Goal: Task Accomplishment & Management: Use online tool/utility

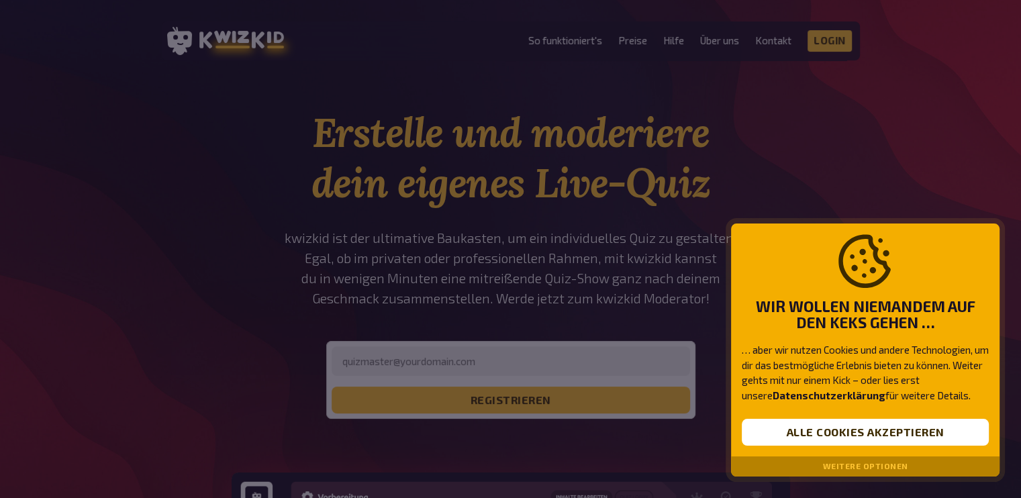
click at [873, 464] on button "Weitere Optionen" at bounding box center [865, 466] width 85 height 9
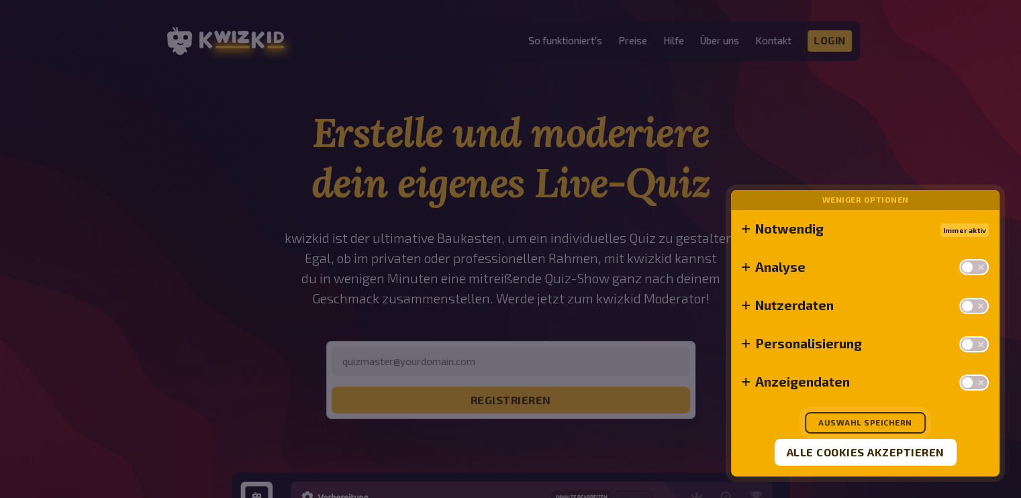
click at [870, 421] on button "Auswahl speichern" at bounding box center [865, 422] width 121 height 21
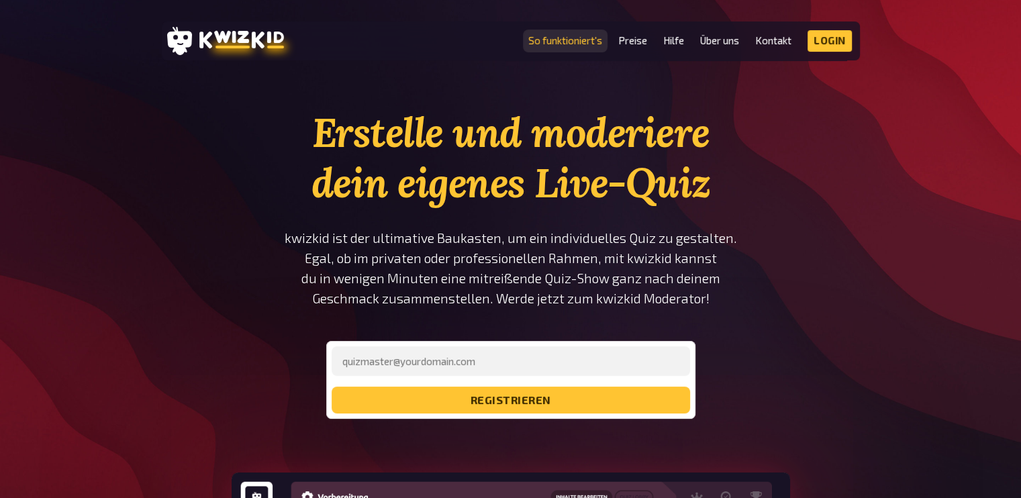
click at [573, 40] on link "So funktioniert's" at bounding box center [565, 40] width 74 height 11
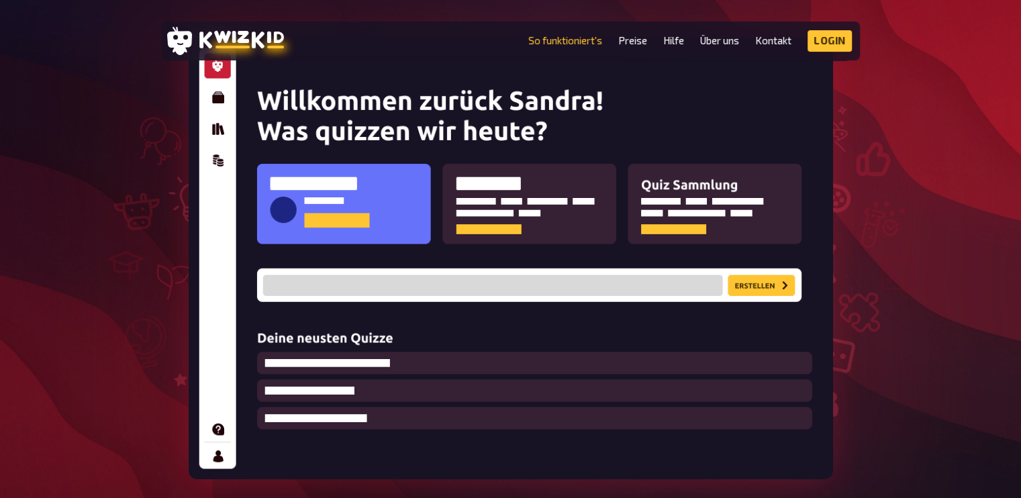
scroll to position [269, 0]
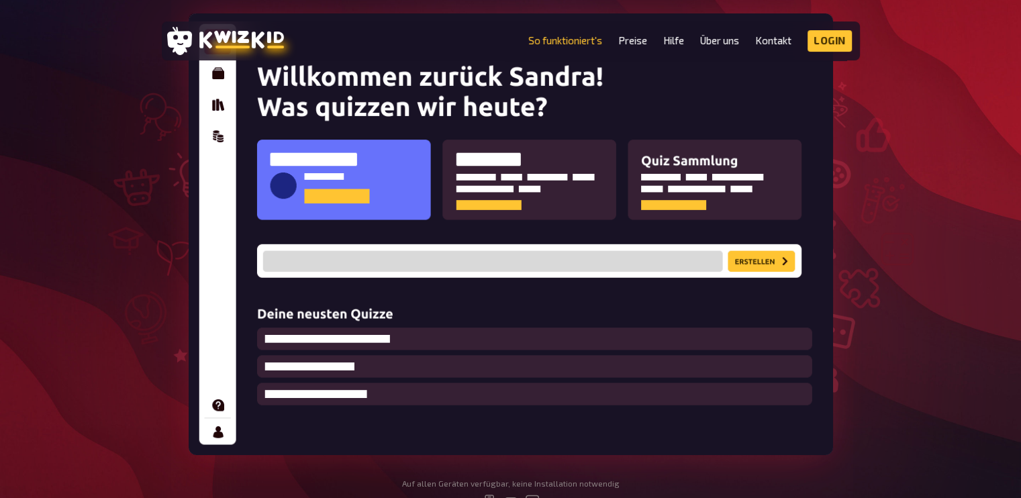
click at [773, 262] on img at bounding box center [511, 234] width 644 height 442
click at [638, 40] on link "Preise" at bounding box center [632, 40] width 29 height 11
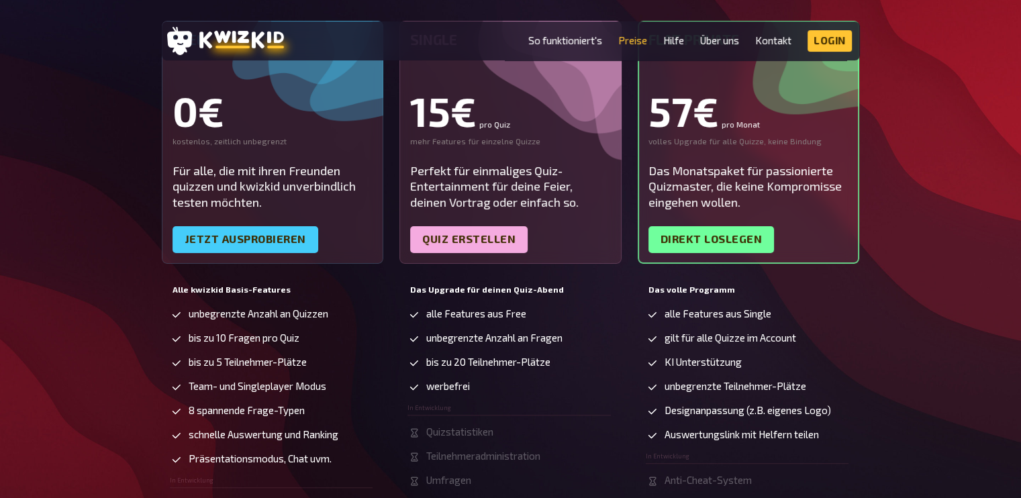
scroll to position [269, 0]
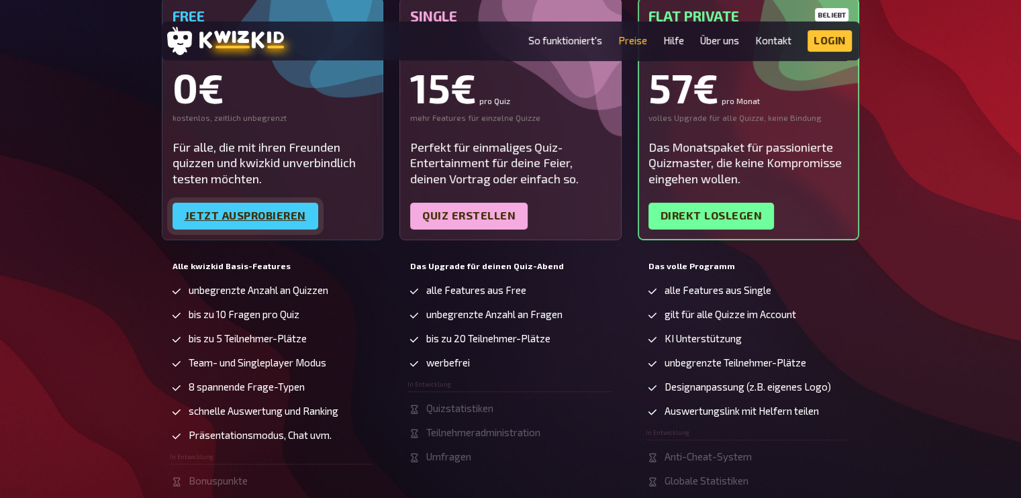
click at [231, 220] on link "Jetzt ausprobieren" at bounding box center [246, 216] width 146 height 27
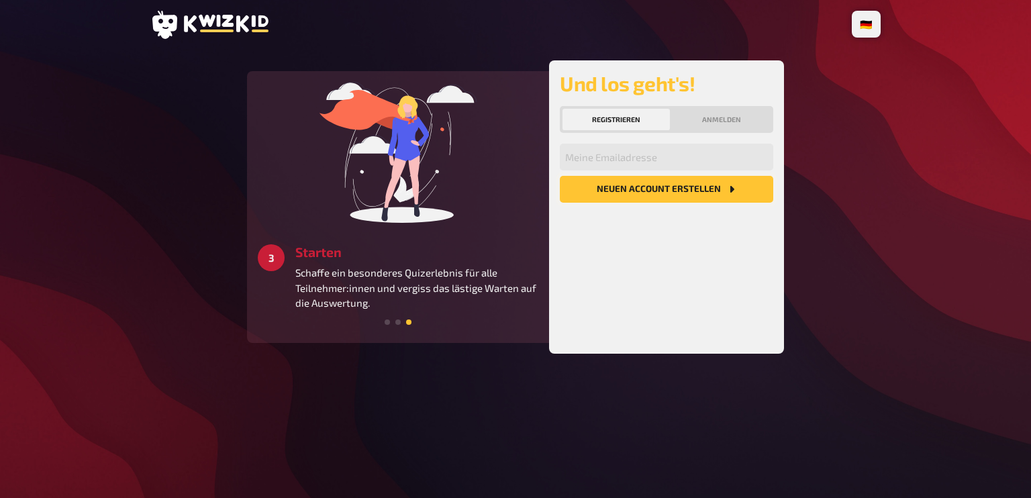
click at [653, 190] on button "Neuen Account Erstellen" at bounding box center [666, 189] width 213 height 27
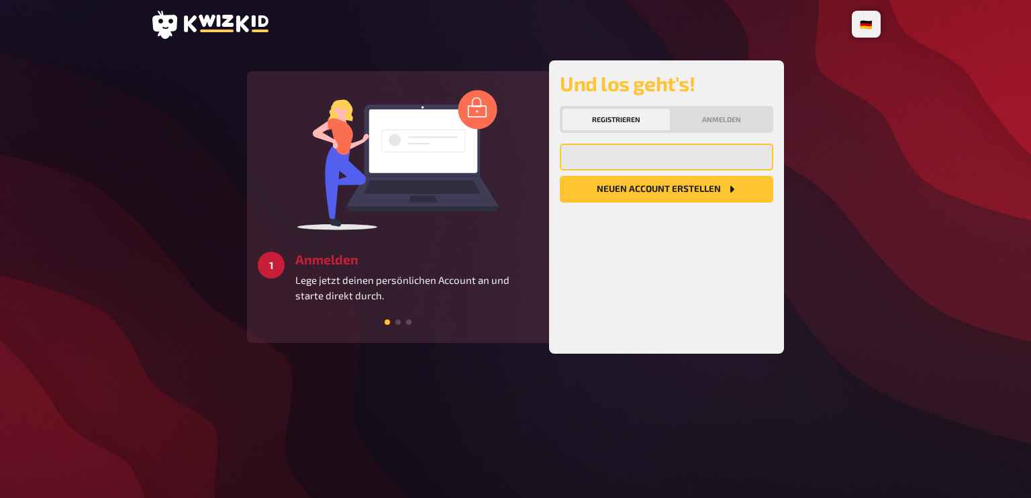
click at [620, 154] on input "email" at bounding box center [666, 157] width 213 height 27
type input "[PERSON_NAME][EMAIL_ADDRESS][DOMAIN_NAME]"
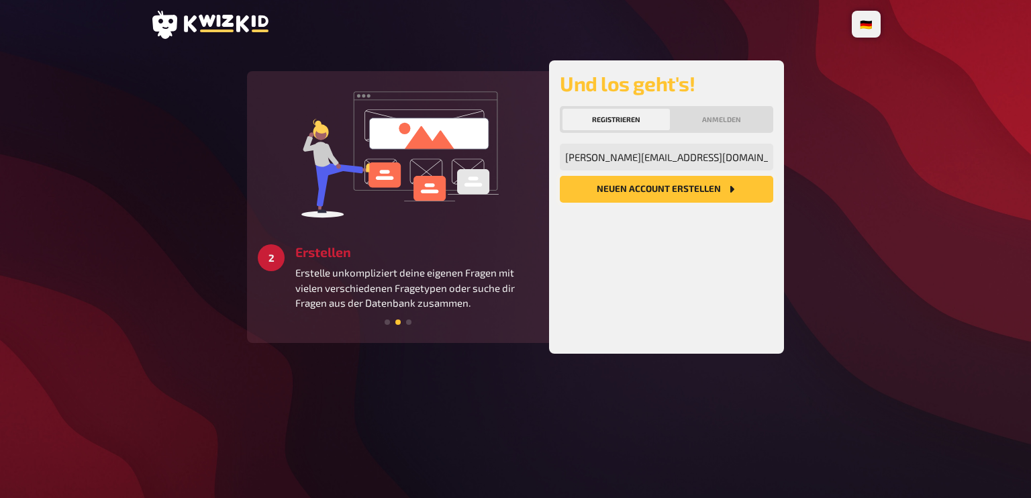
click at [636, 187] on button "Neuen Account Erstellen" at bounding box center [666, 189] width 213 height 27
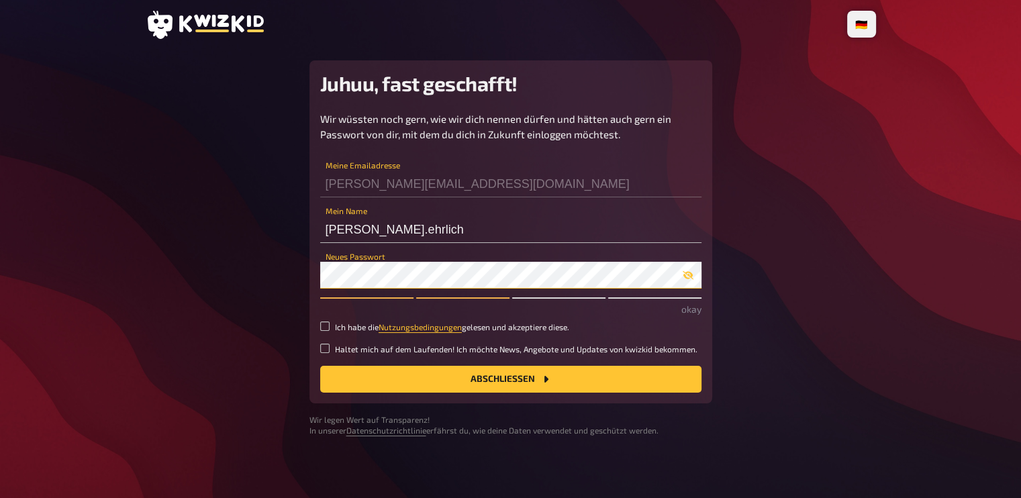
click at [320, 366] on button "Abschließen" at bounding box center [510, 379] width 381 height 27
click at [424, 354] on div "Wir wüssten noch gern, wie wir dich nennen dürfen und hätten auch gern ein Pass…" at bounding box center [510, 251] width 381 height 281
click at [329, 330] on input "Ich habe die Nutzungsbedingungen gelesen und akzeptiere diese." at bounding box center [324, 326] width 9 height 9
checkbox input "true"
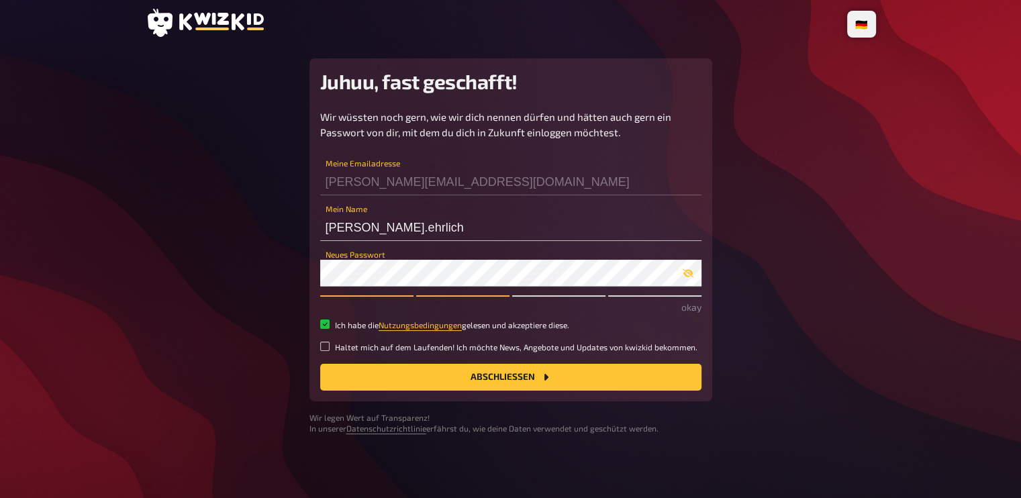
scroll to position [3, 0]
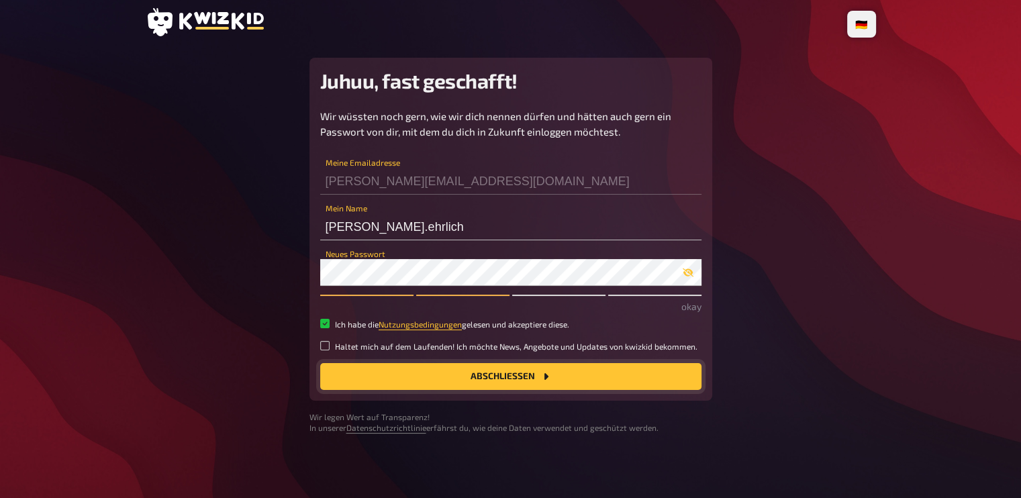
click at [513, 377] on button "Abschließen" at bounding box center [510, 376] width 381 height 27
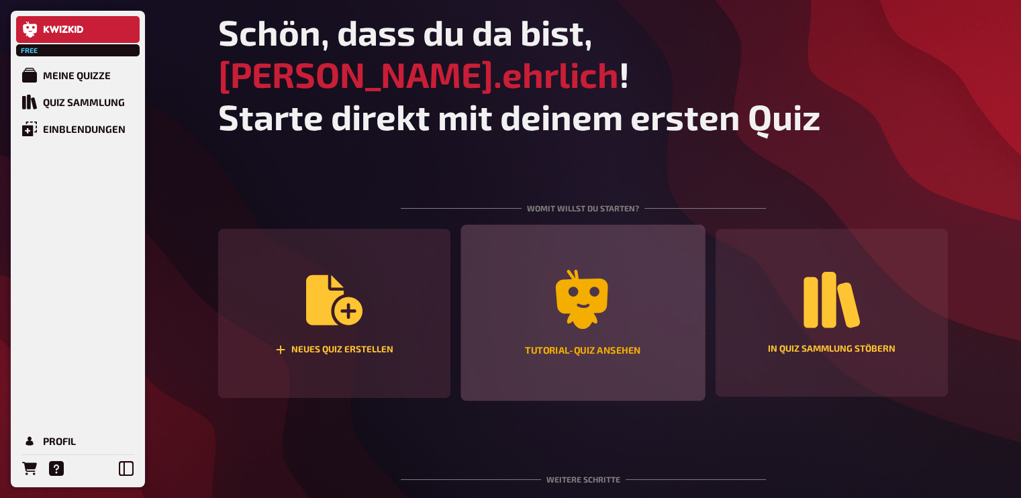
click at [591, 271] on icon "Tutorial-Quiz ansehen" at bounding box center [582, 299] width 52 height 59
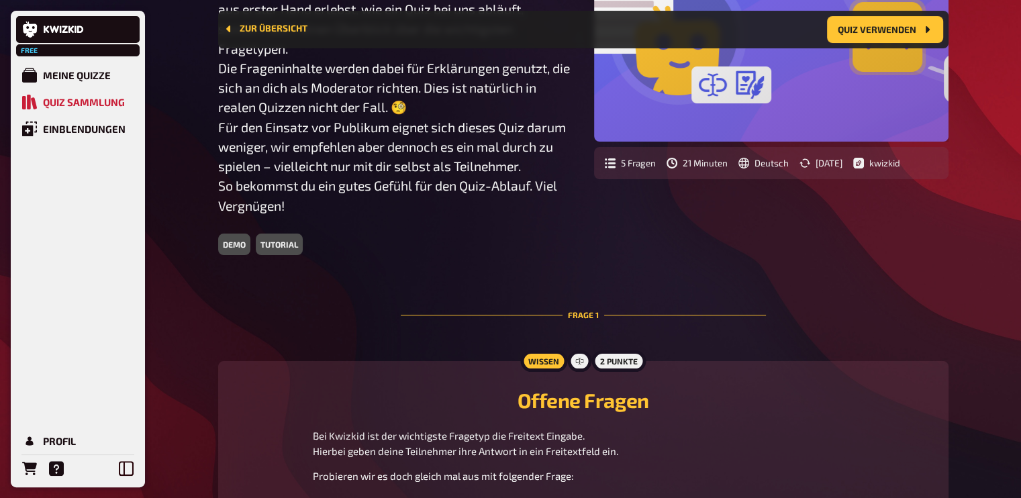
scroll to position [202, 0]
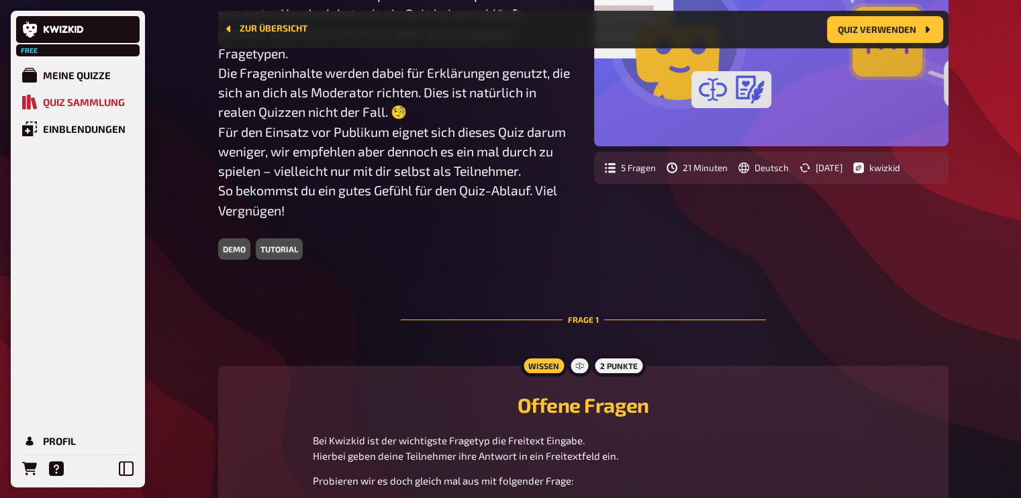
click at [281, 252] on div "tutorial" at bounding box center [279, 248] width 47 height 21
click at [235, 248] on div "demo" at bounding box center [234, 248] width 32 height 21
click at [235, 249] on div "demo" at bounding box center [234, 248] width 32 height 21
click at [235, 254] on div "demo" at bounding box center [234, 248] width 32 height 21
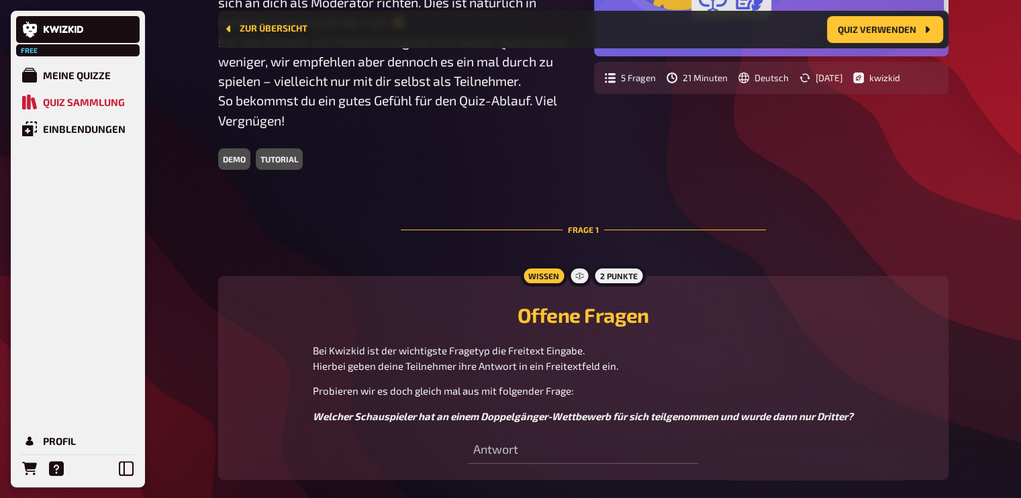
scroll to position [269, 0]
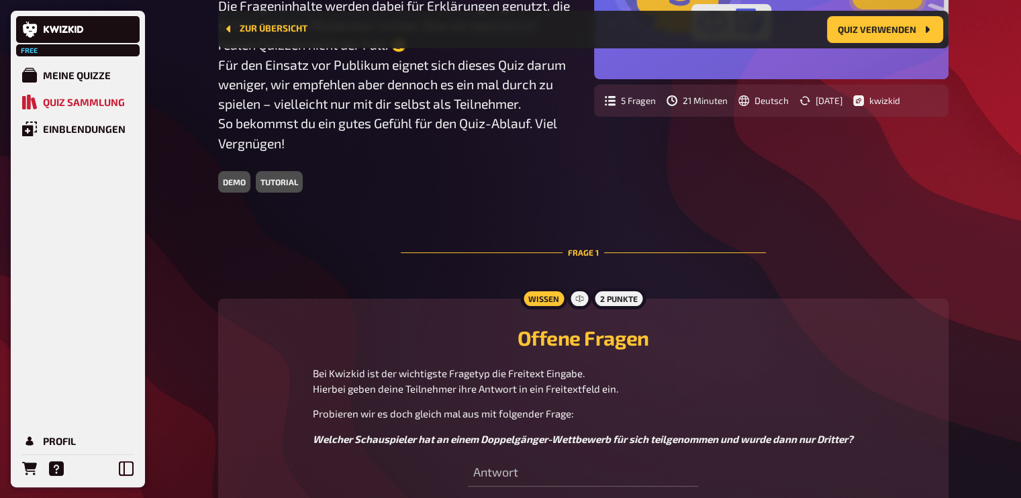
click at [617, 101] on div "5 Fragen" at bounding box center [630, 100] width 51 height 11
click at [920, 27] on button "Quiz verwenden" at bounding box center [885, 29] width 116 height 27
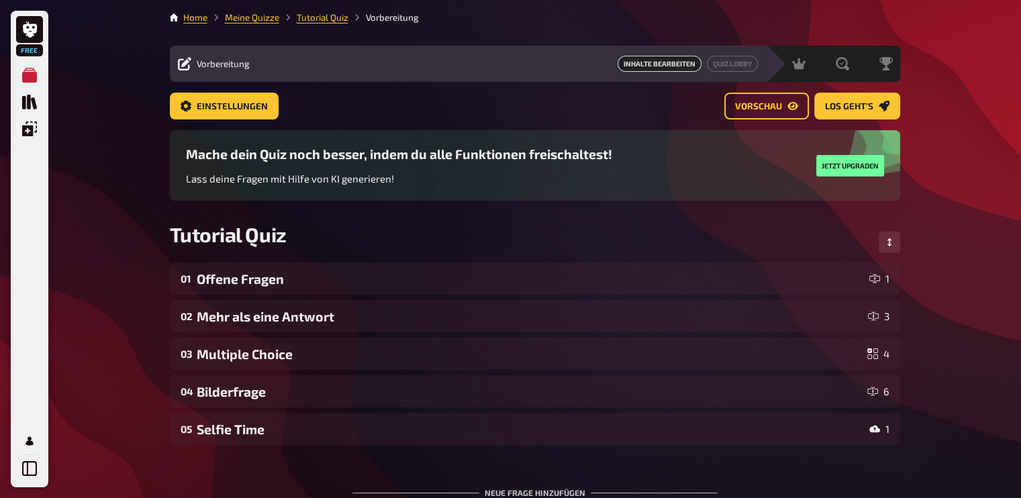
scroll to position [67, 0]
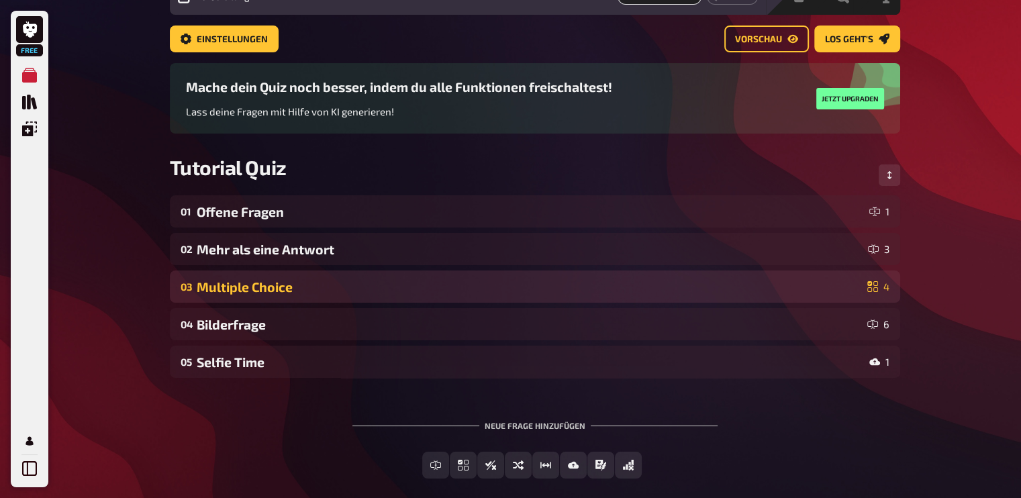
click at [267, 289] on div "Multiple Choice" at bounding box center [529, 286] width 665 height 15
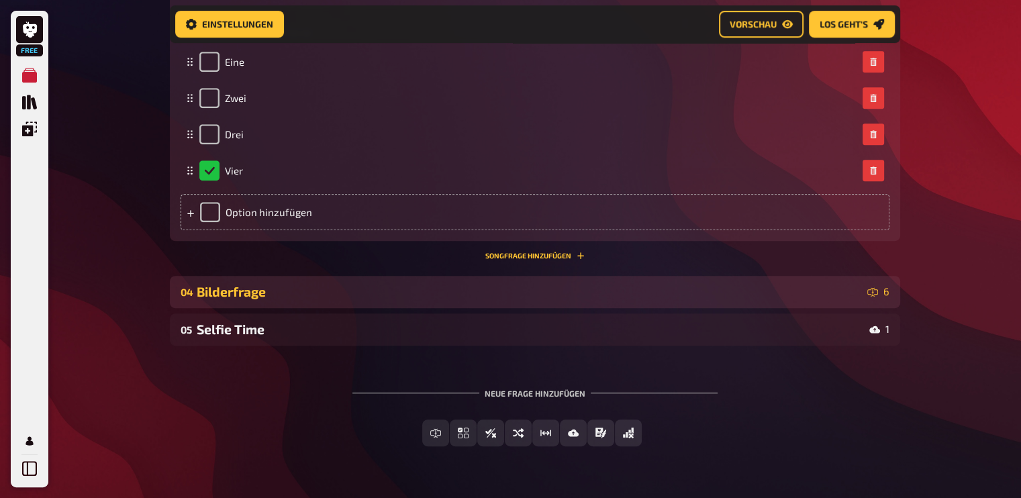
scroll to position [652, 0]
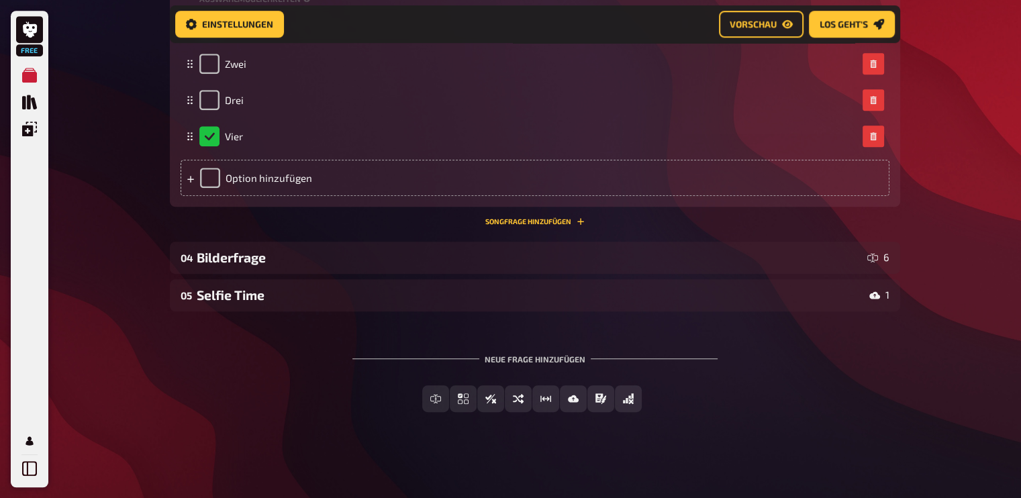
click at [540, 359] on div "Neue Frage hinzufügen" at bounding box center [534, 354] width 365 height 42
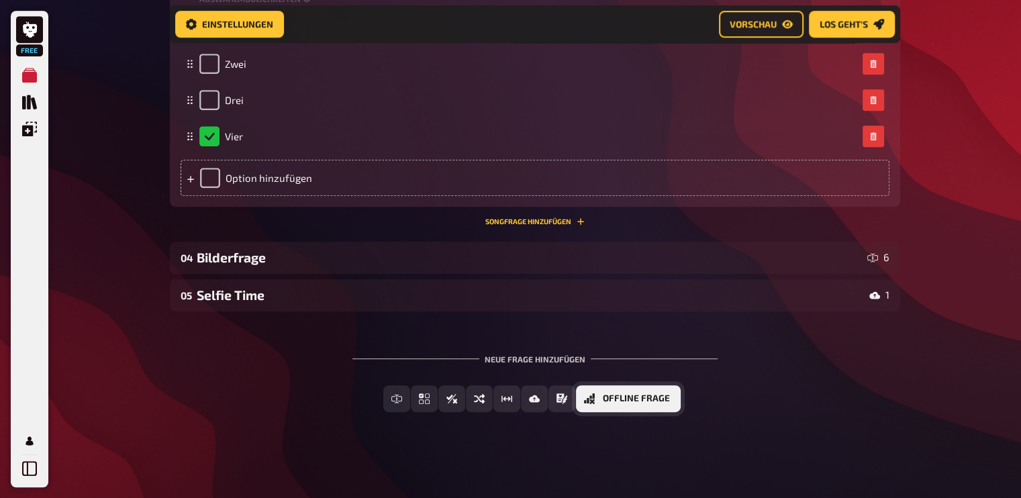
click at [626, 399] on span "Offline Frage" at bounding box center [636, 398] width 67 height 9
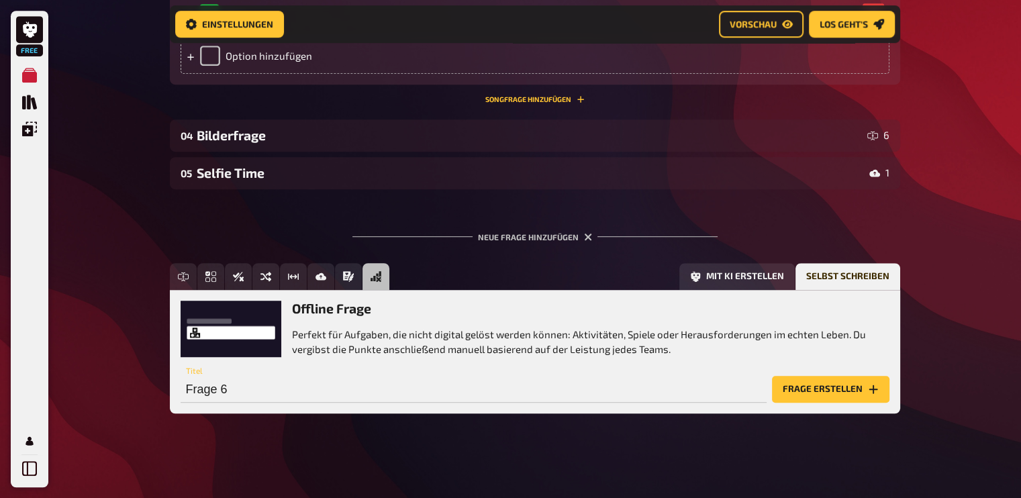
scroll to position [776, 0]
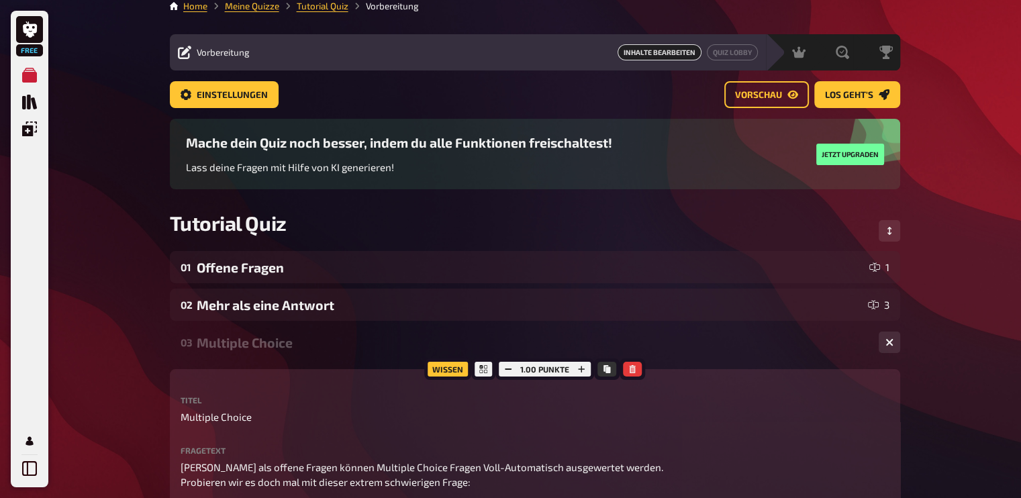
scroll to position [0, 0]
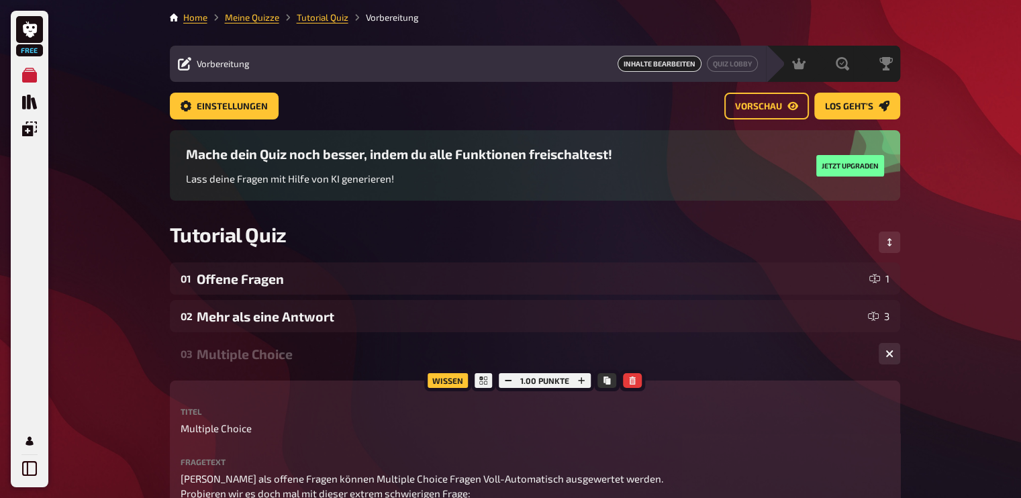
click at [382, 19] on li "Vorbereitung" at bounding box center [383, 17] width 70 height 13
click at [185, 18] on link "Home" at bounding box center [195, 17] width 24 height 11
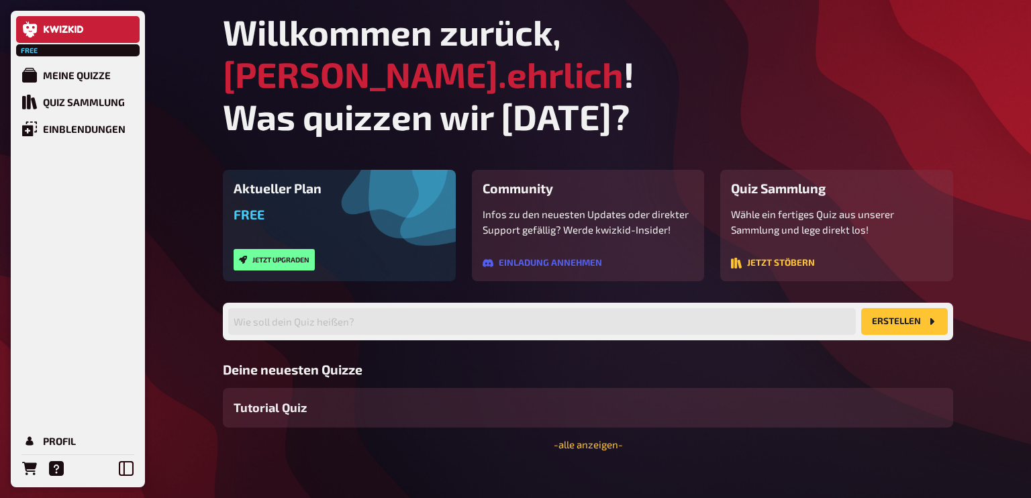
click at [767, 214] on div "Wähle ein fertiges Quiz aus unserer Sammlung und lege direkt los! Jetzt stöbern" at bounding box center [836, 239] width 211 height 64
click at [769, 258] on button "Jetzt stöbern" at bounding box center [773, 263] width 84 height 11
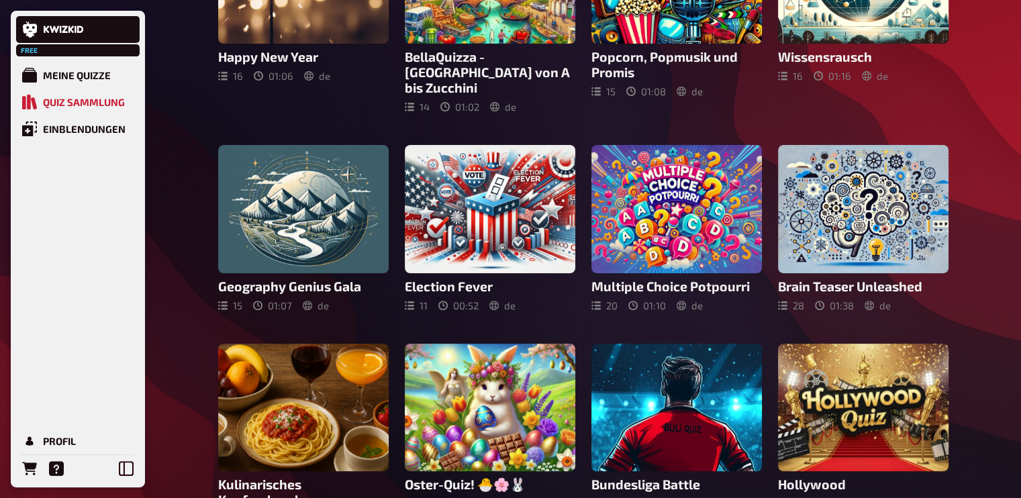
scroll to position [269, 0]
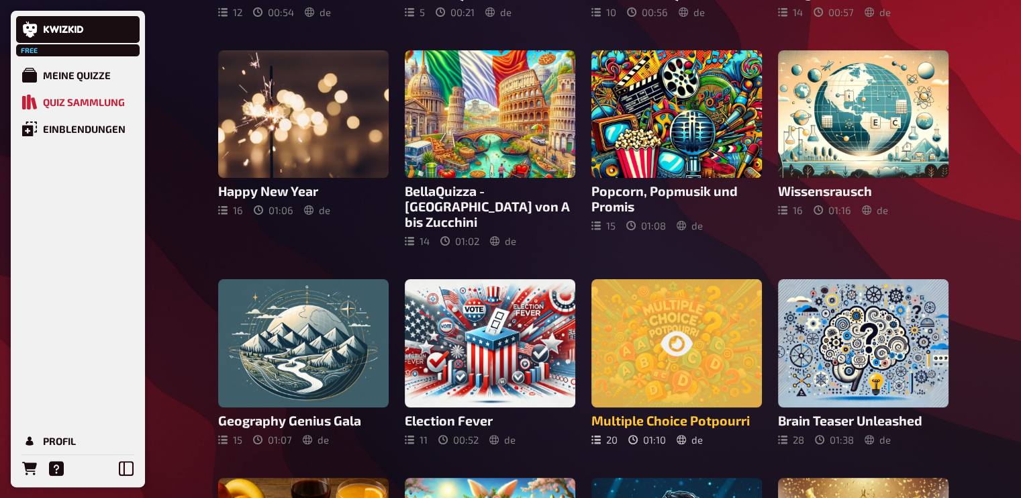
click at [717, 330] on div at bounding box center [676, 343] width 171 height 128
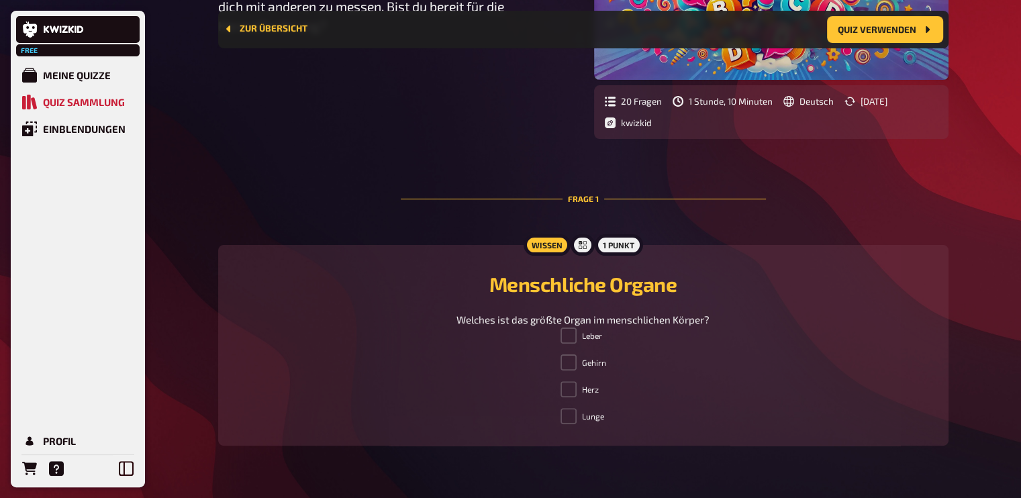
scroll to position [279, 0]
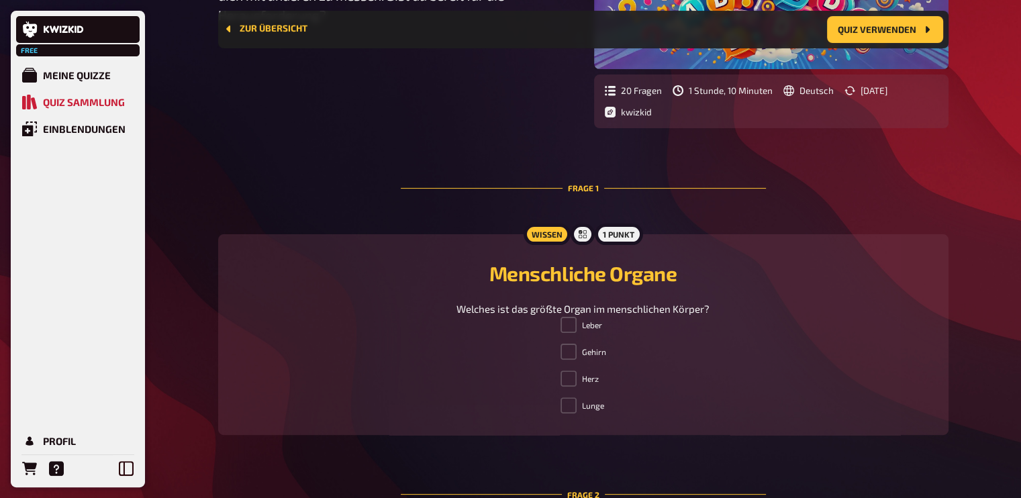
click at [573, 408] on span at bounding box center [569, 405] width 16 height 16
click at [575, 404] on span at bounding box center [569, 405] width 16 height 16
click at [569, 401] on span at bounding box center [569, 405] width 16 height 16
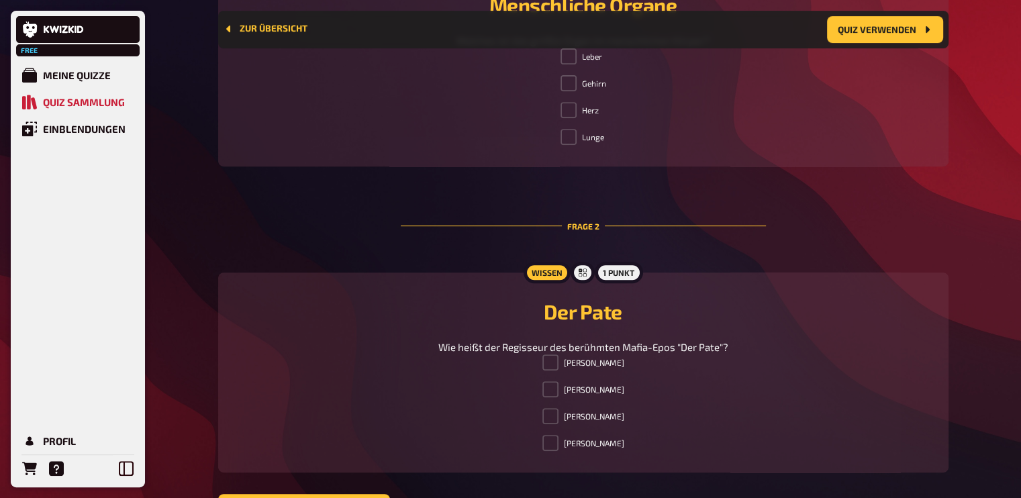
scroll to position [615, 0]
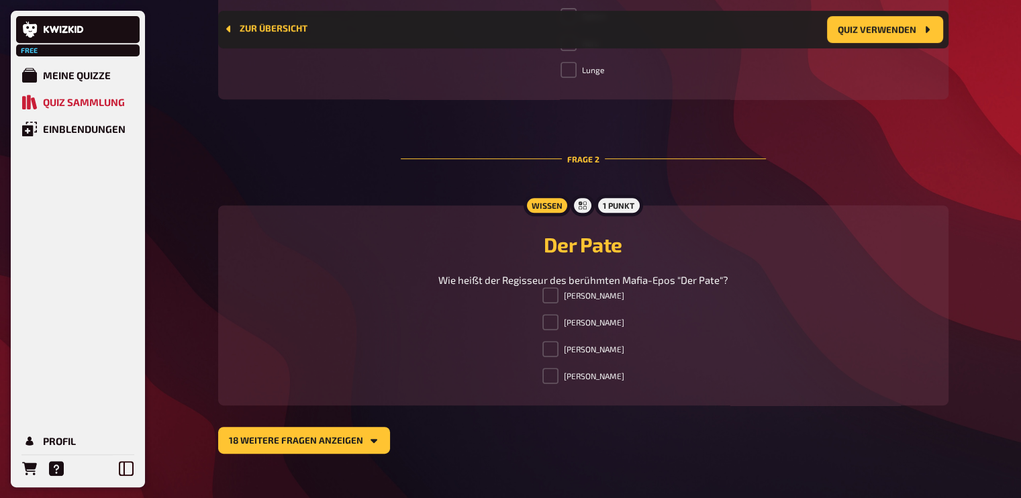
click at [542, 353] on span at bounding box center [550, 349] width 16 height 16
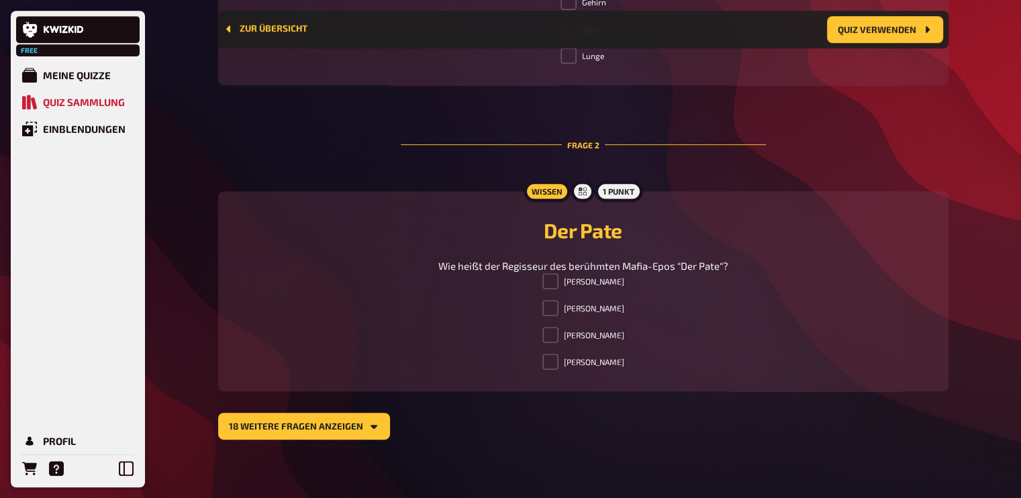
scroll to position [636, 0]
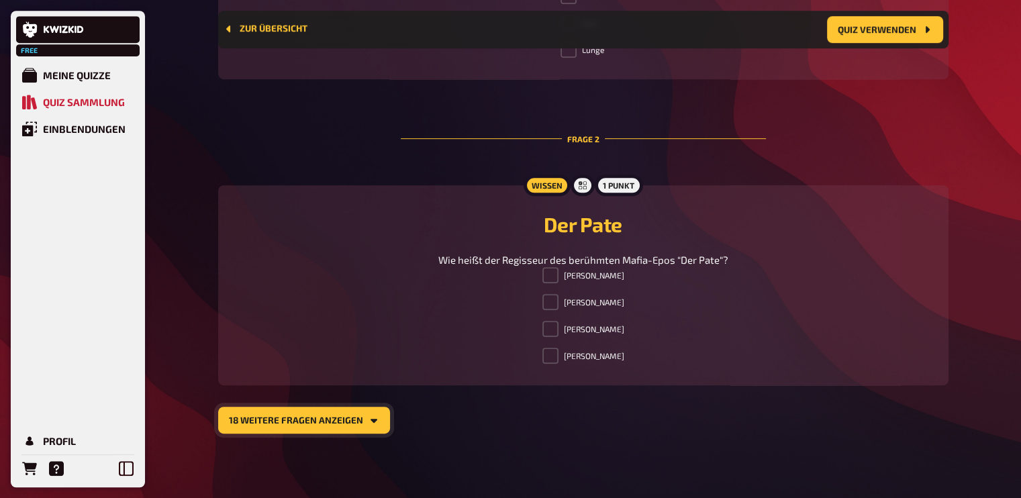
click at [305, 422] on button "18 weitere Fragen anzeigen" at bounding box center [304, 420] width 172 height 27
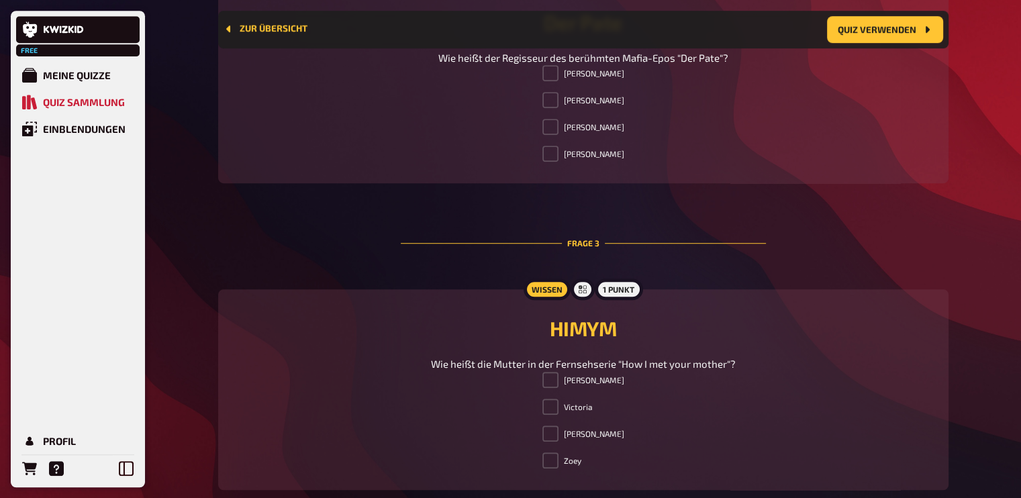
scroll to position [904, 0]
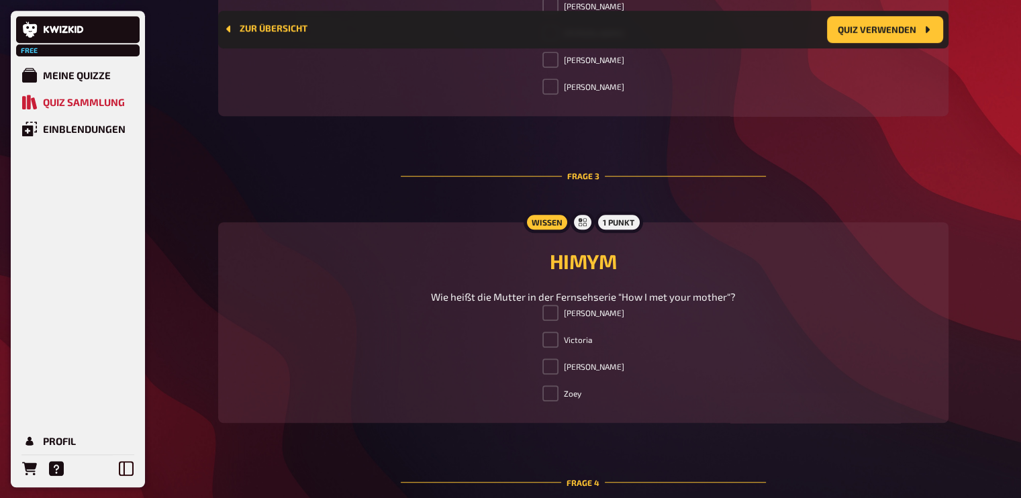
click at [559, 342] on span at bounding box center [550, 340] width 16 height 16
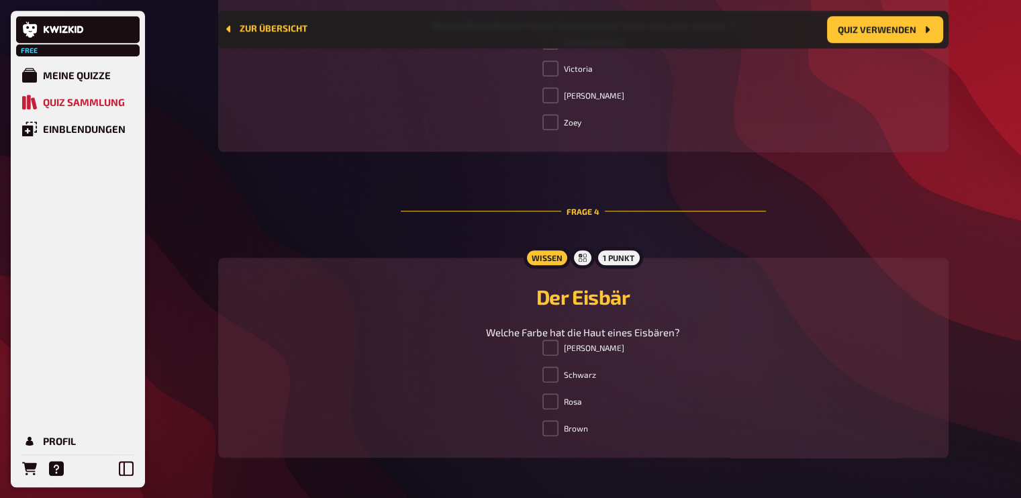
scroll to position [1240, 0]
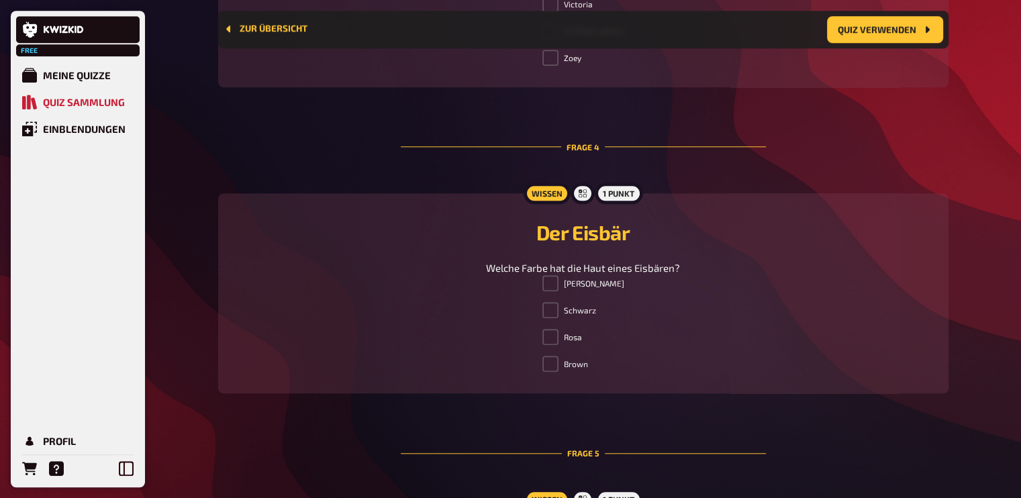
click at [559, 284] on span at bounding box center [550, 283] width 16 height 16
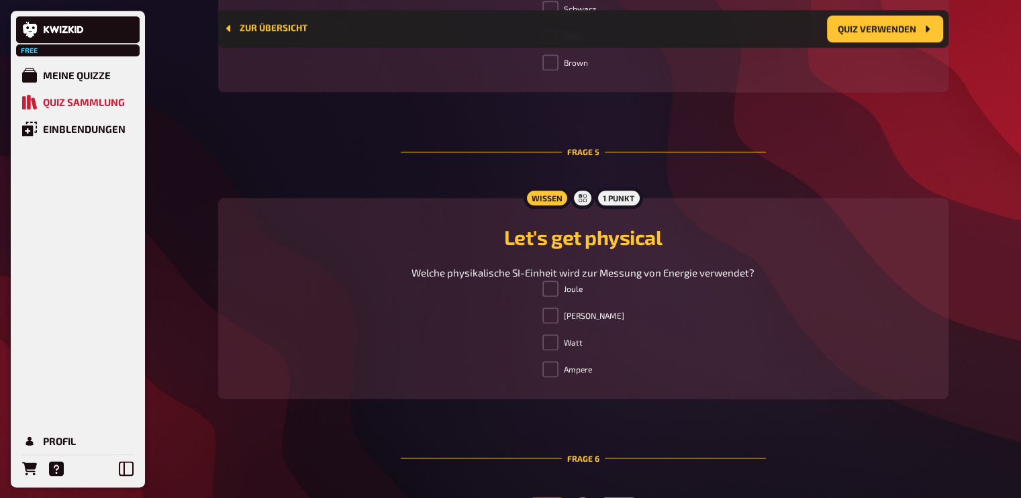
scroll to position [1576, 0]
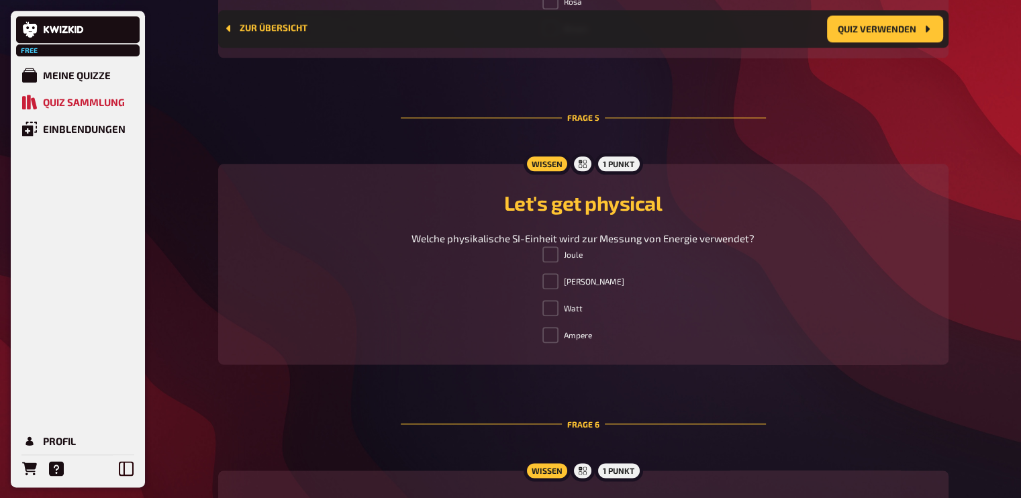
click at [559, 309] on span at bounding box center [550, 308] width 16 height 16
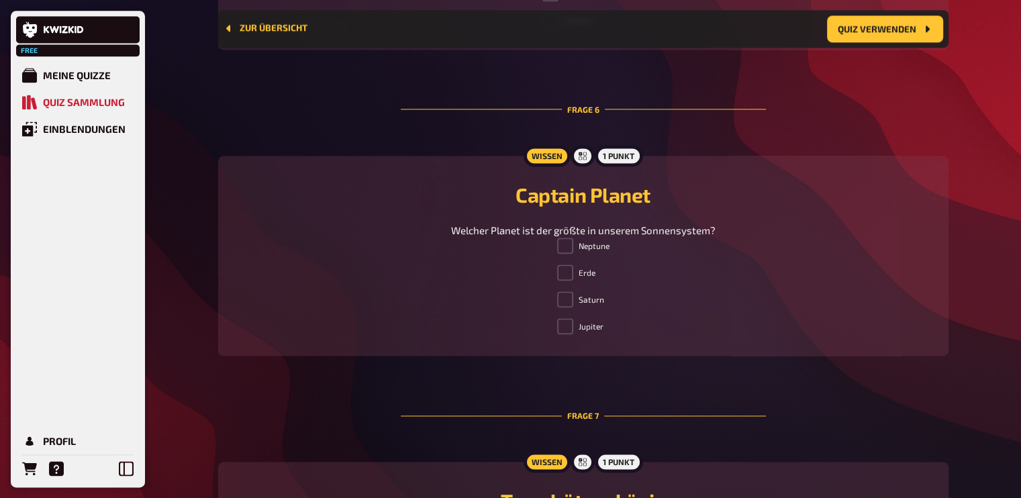
scroll to position [1911, 0]
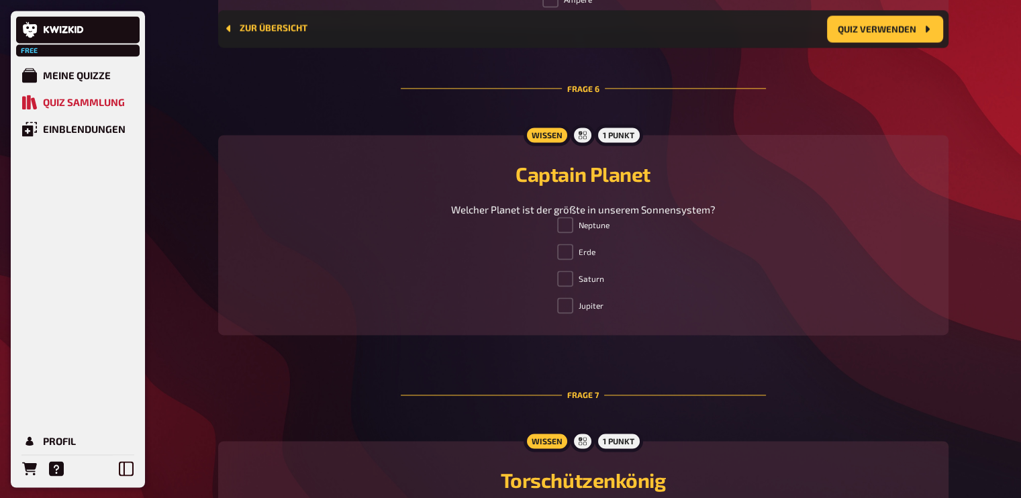
click at [566, 301] on span at bounding box center [565, 305] width 16 height 16
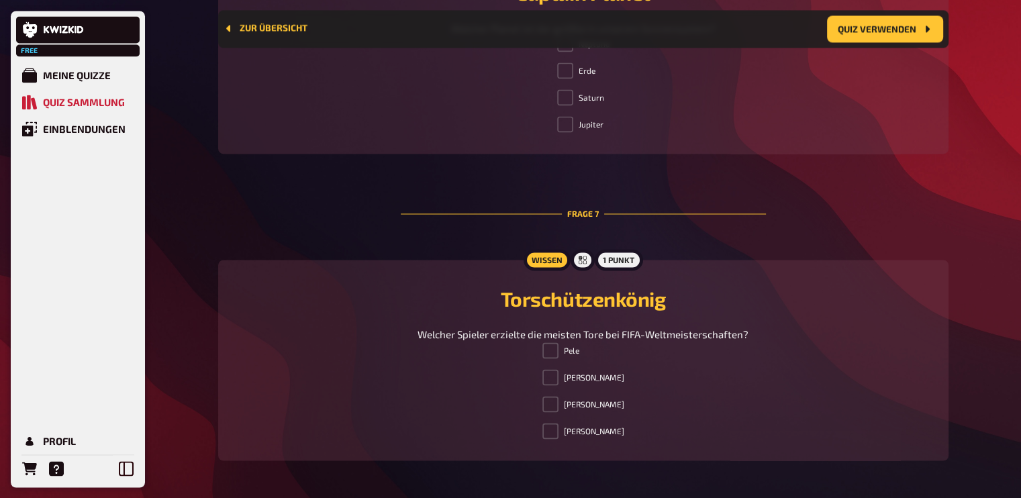
scroll to position [2113, 0]
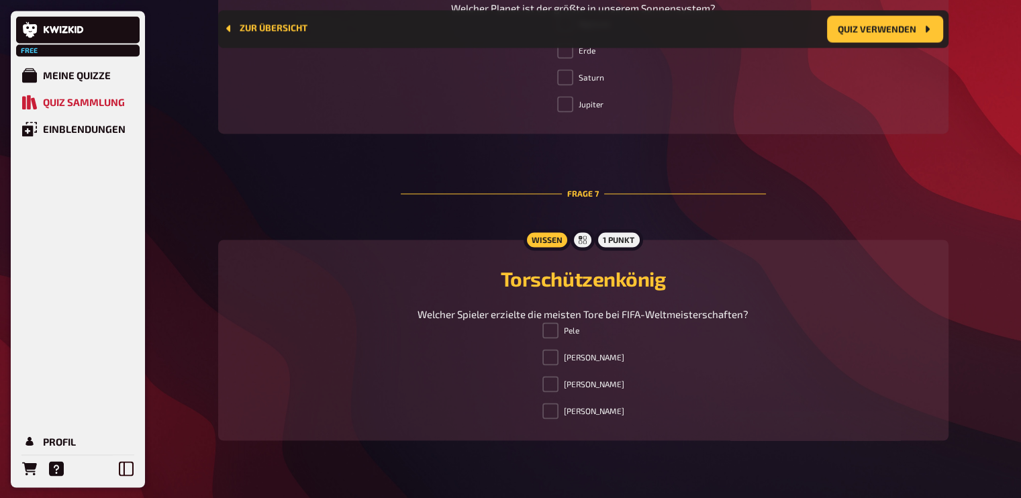
click at [548, 333] on span at bounding box center [550, 330] width 16 height 16
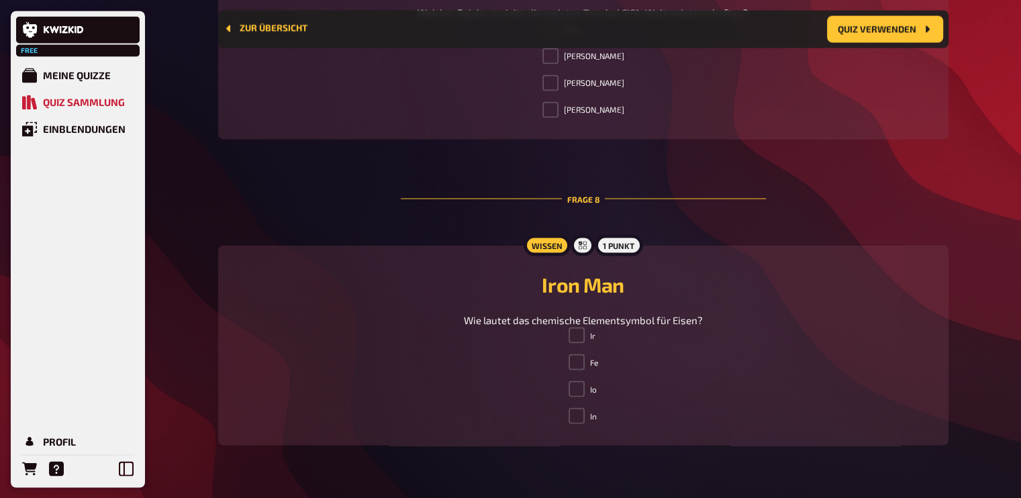
scroll to position [2448, 0]
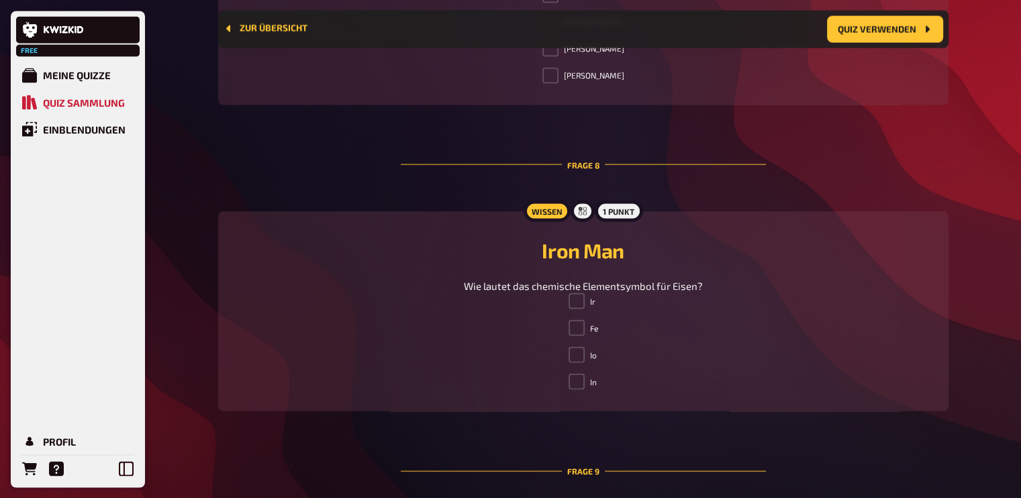
click at [573, 330] on span at bounding box center [577, 328] width 16 height 16
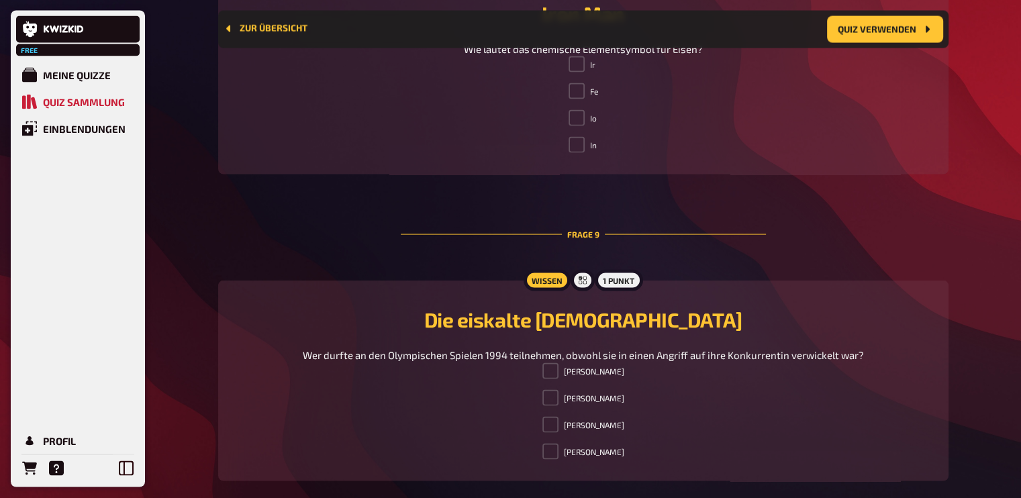
scroll to position [2717, 0]
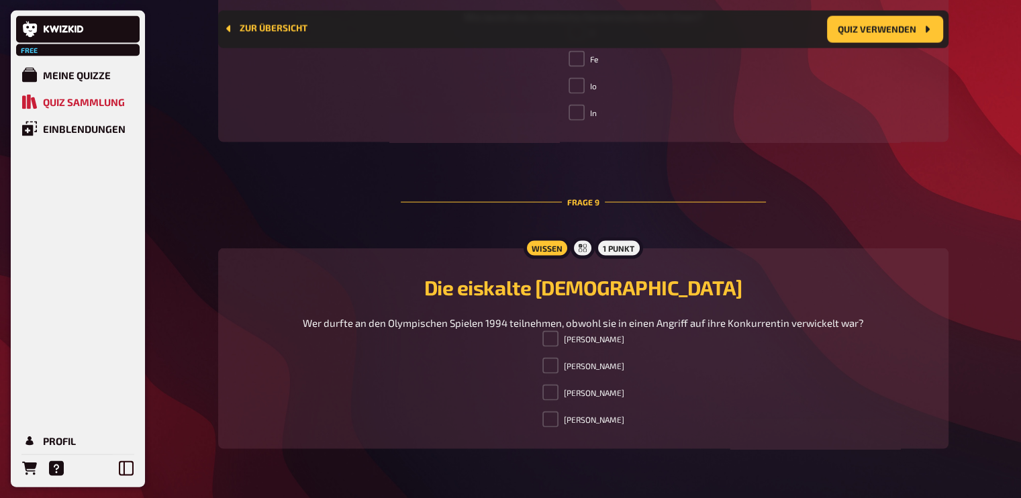
click at [557, 420] on span at bounding box center [550, 420] width 16 height 16
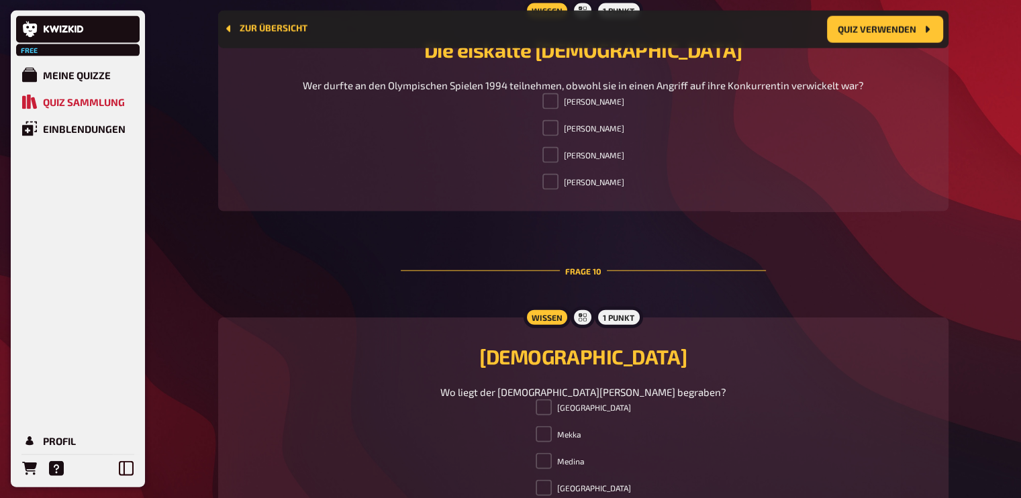
scroll to position [2985, 0]
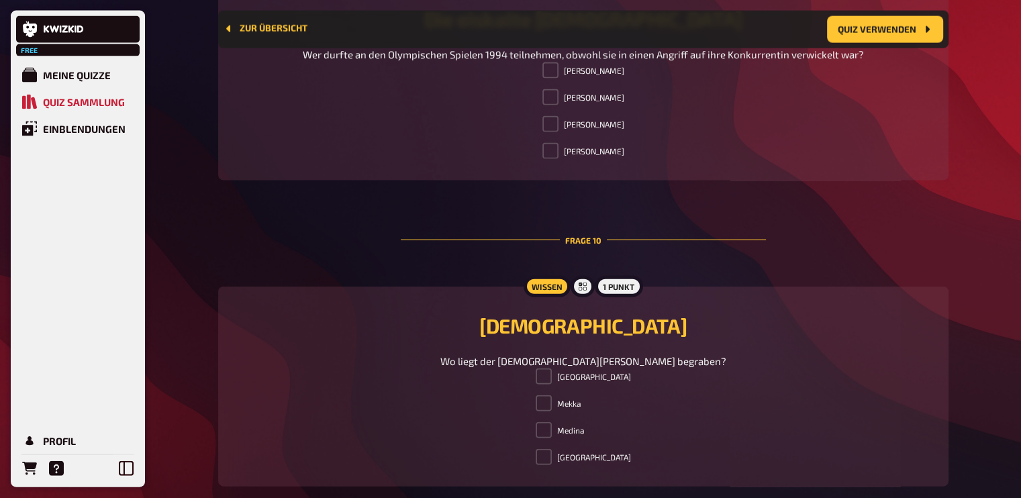
click at [552, 407] on span at bounding box center [544, 403] width 16 height 16
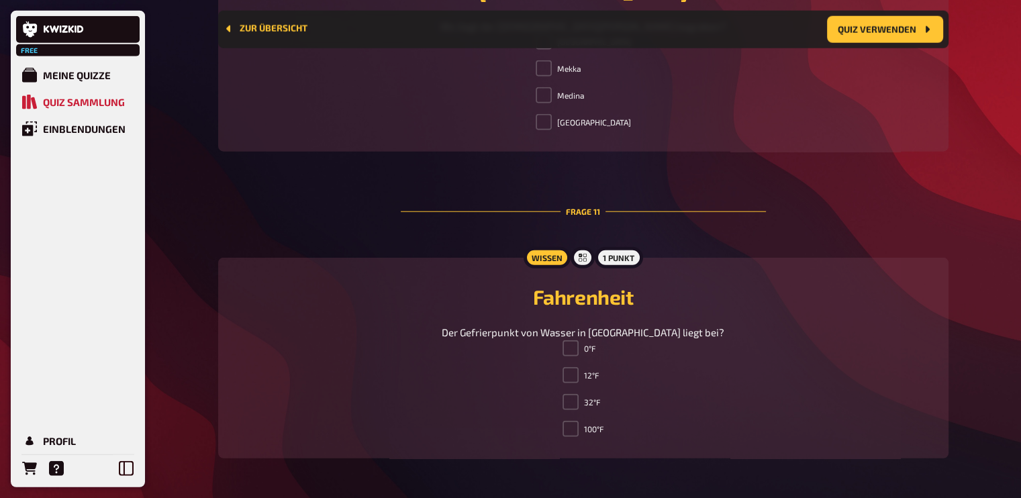
scroll to position [3321, 0]
click at [573, 401] on span at bounding box center [571, 401] width 16 height 16
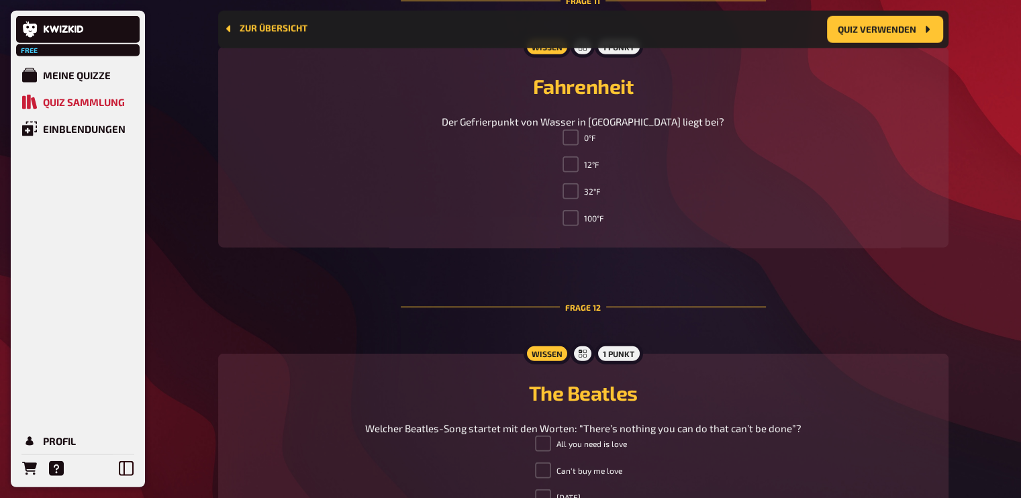
scroll to position [3589, 0]
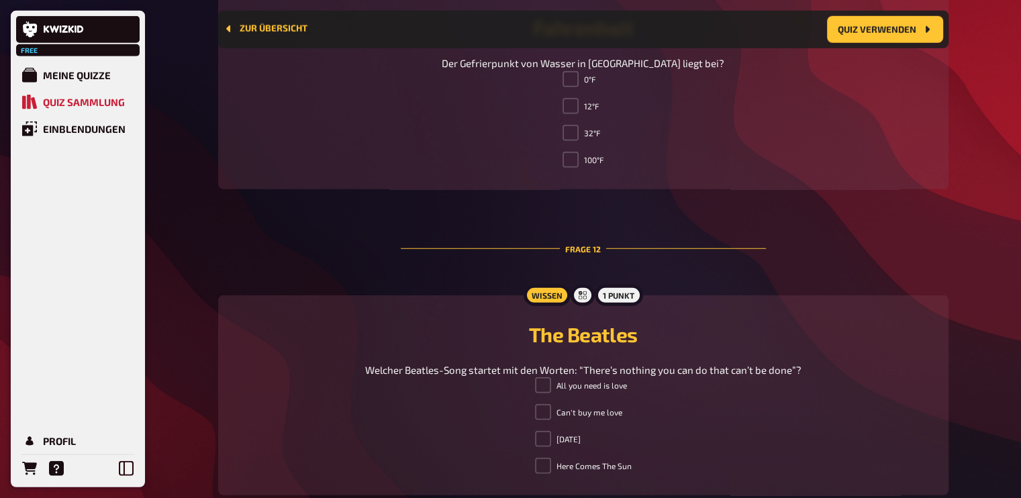
click at [546, 442] on span at bounding box center [543, 439] width 16 height 16
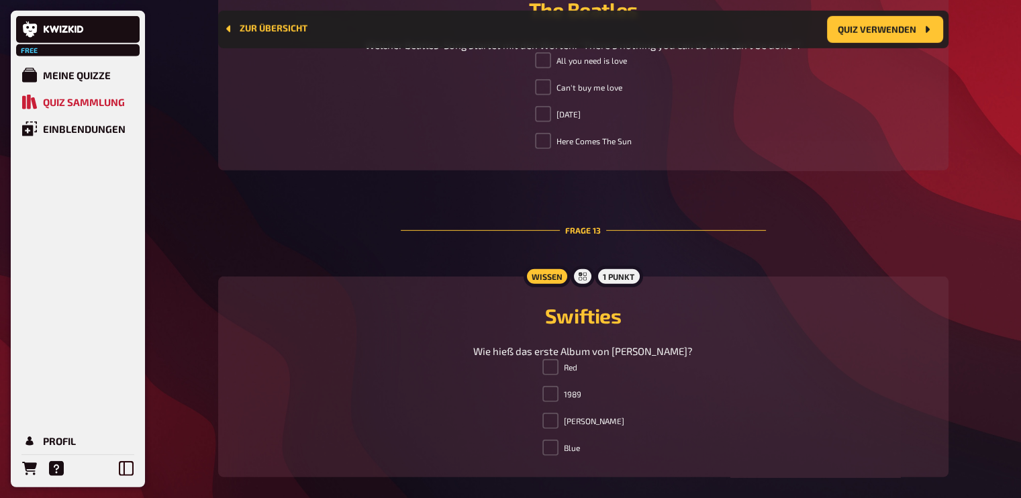
scroll to position [3925, 0]
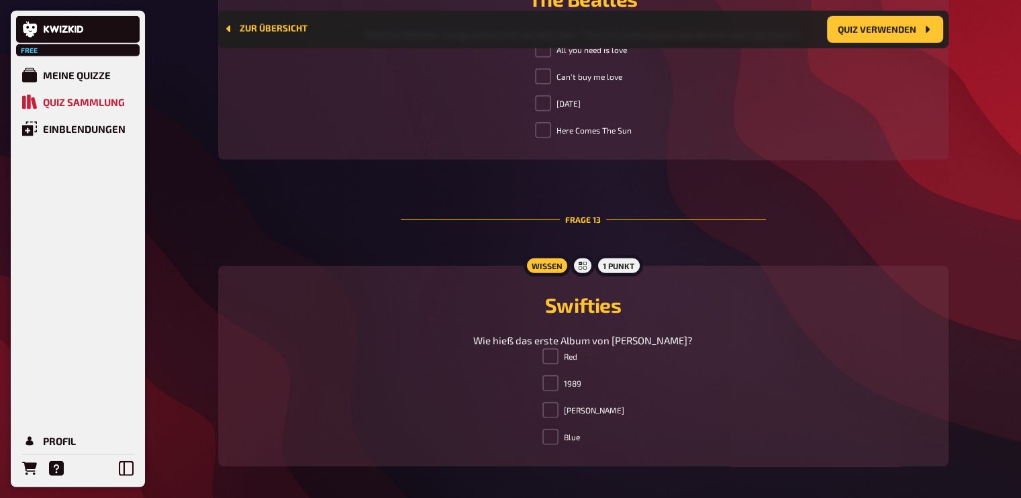
click at [556, 415] on span at bounding box center [550, 410] width 16 height 16
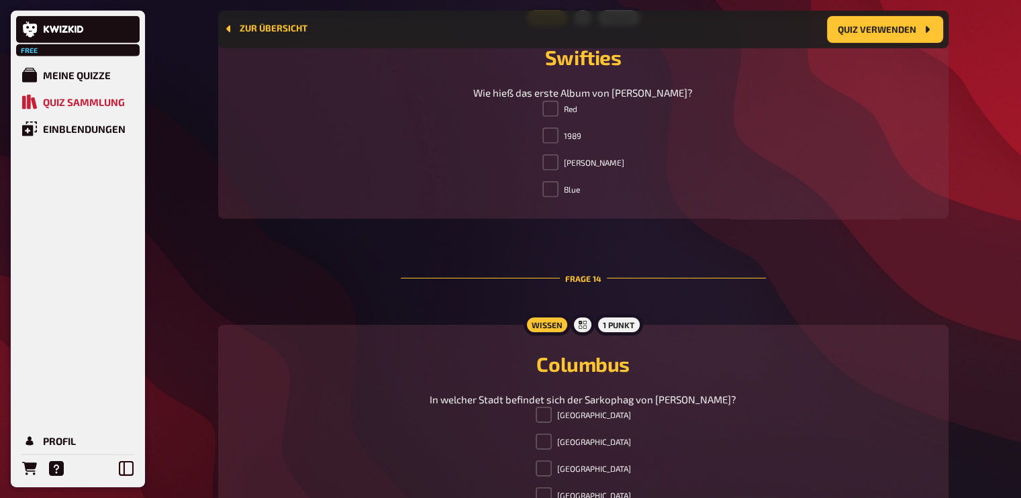
scroll to position [4194, 0]
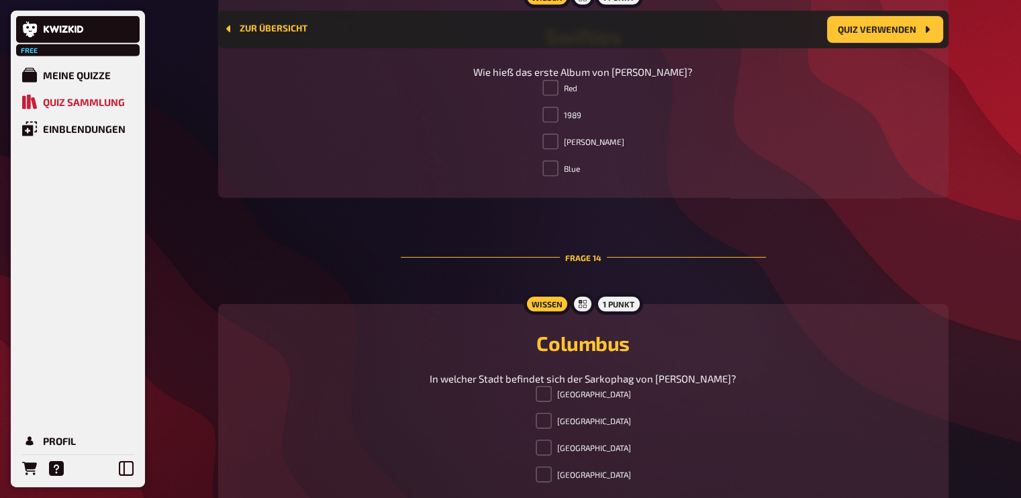
drag, startPoint x: 565, startPoint y: 448, endPoint x: 622, endPoint y: 450, distance: 56.5
click at [552, 446] on span at bounding box center [544, 448] width 16 height 16
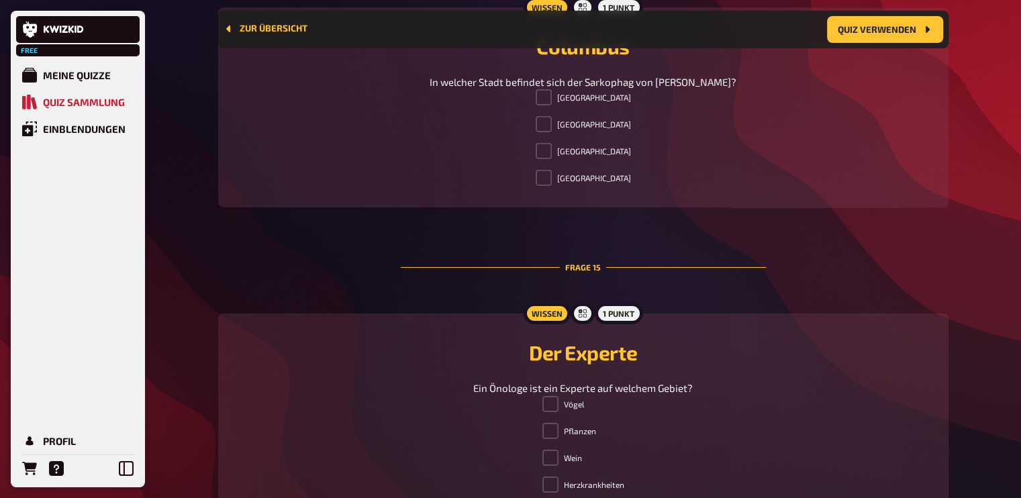
scroll to position [4529, 0]
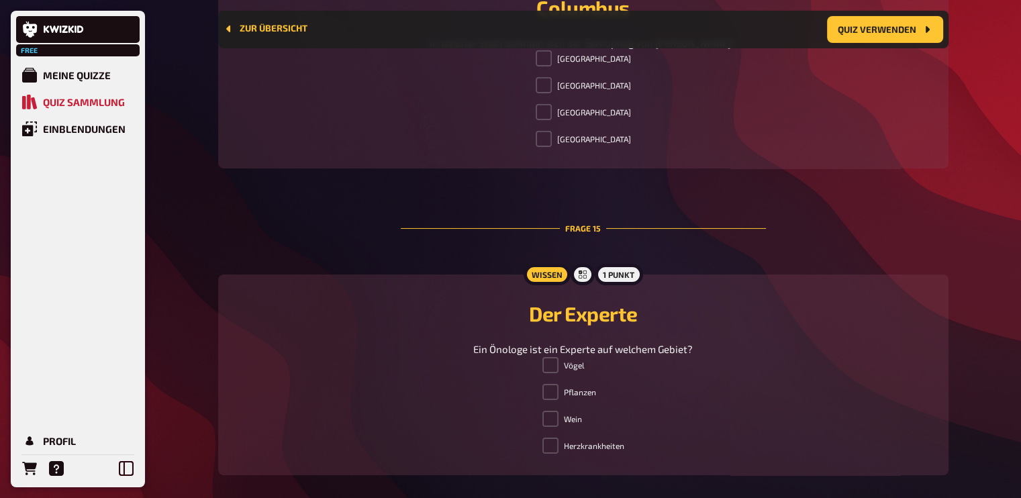
click at [547, 362] on span at bounding box center [550, 365] width 16 height 16
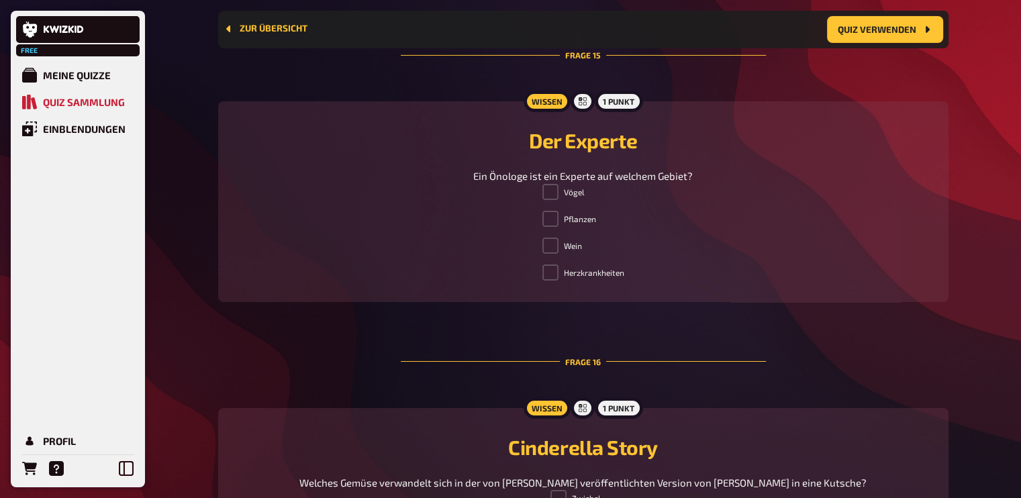
scroll to position [4653, 0]
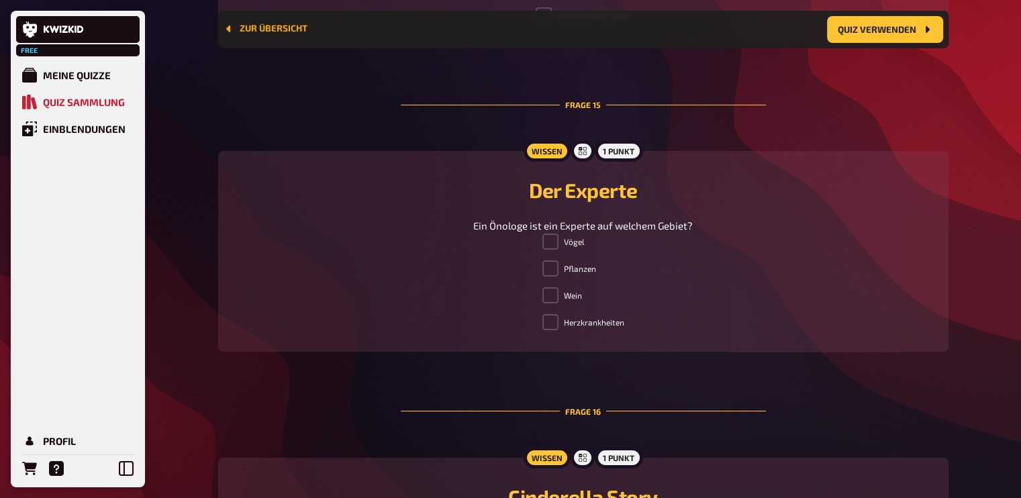
click at [248, 28] on button "Zur Übersicht" at bounding box center [266, 28] width 84 height 11
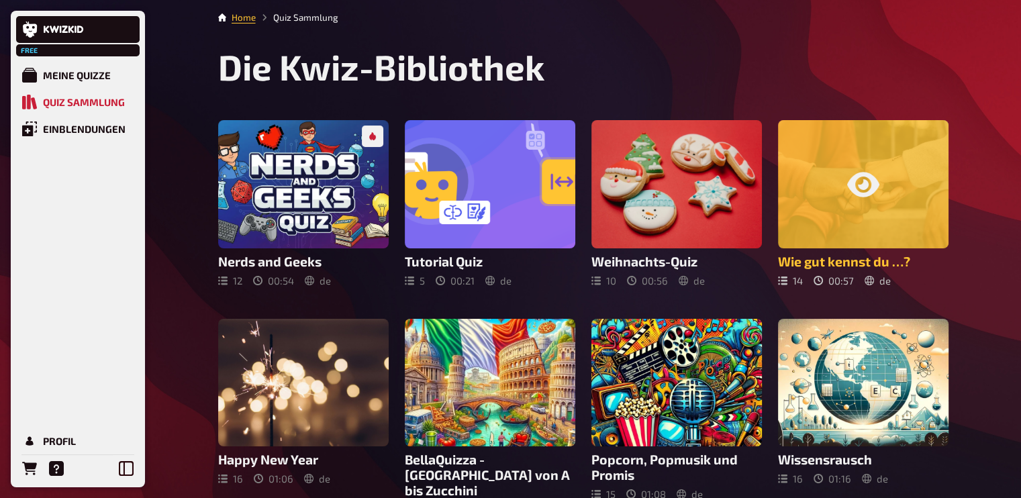
click at [909, 190] on div at bounding box center [863, 184] width 171 height 128
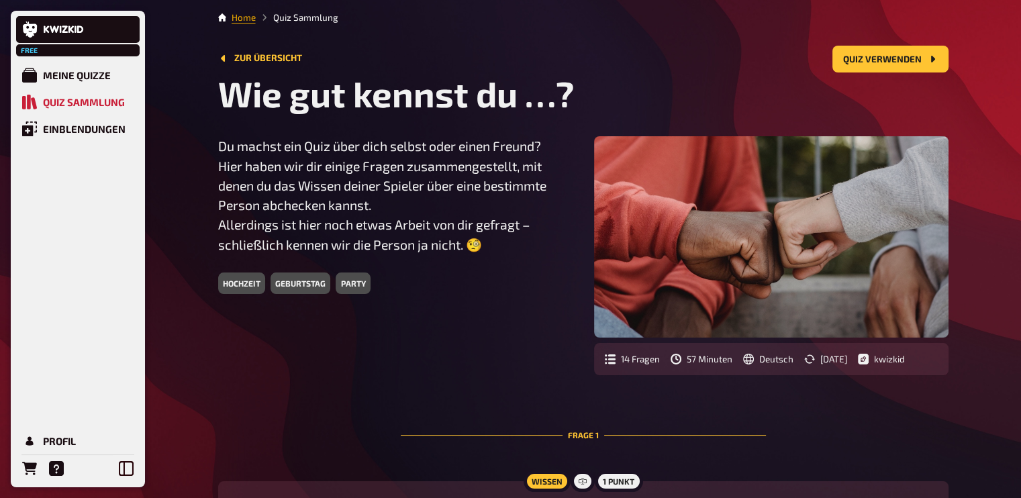
click at [238, 18] on link "Home" at bounding box center [244, 17] width 24 height 11
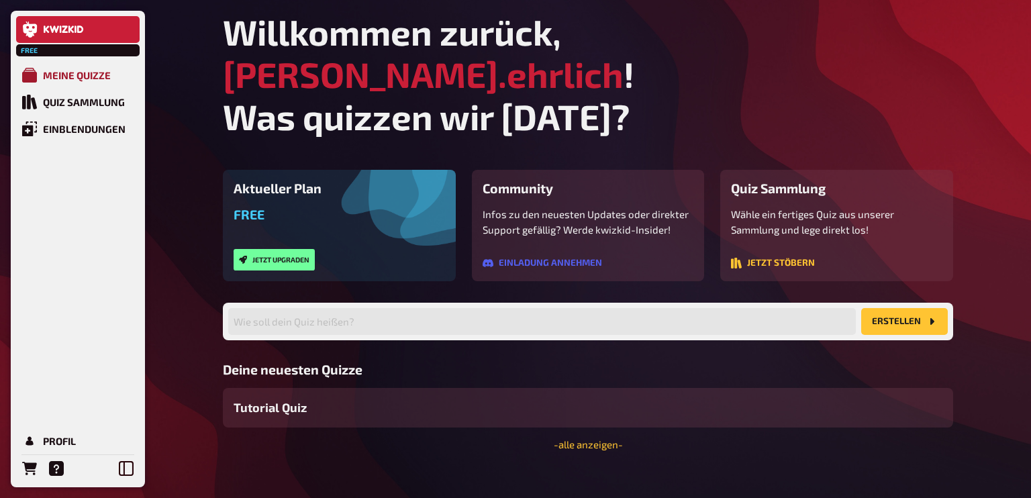
click at [87, 77] on div "Meine Quizze" at bounding box center [77, 75] width 68 height 12
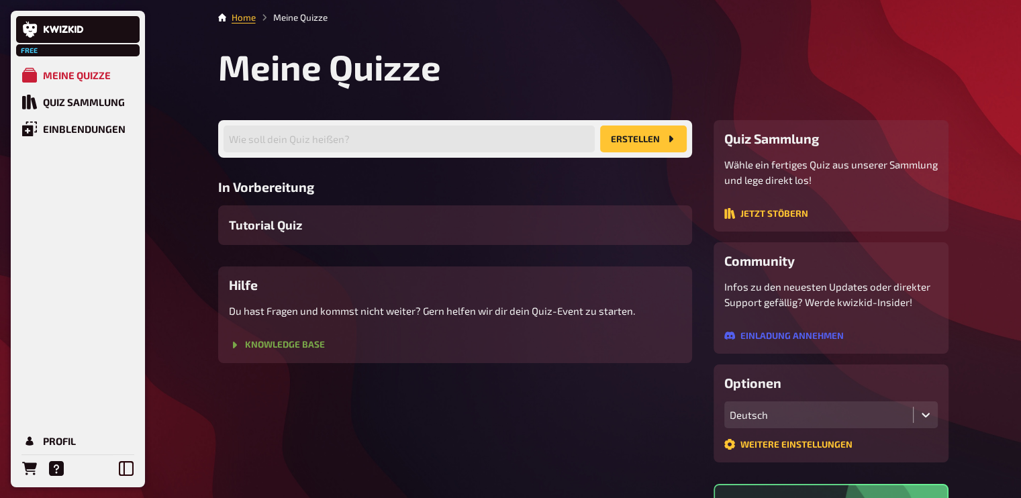
click at [297, 347] on button "Knowledge Base" at bounding box center [277, 345] width 96 height 11
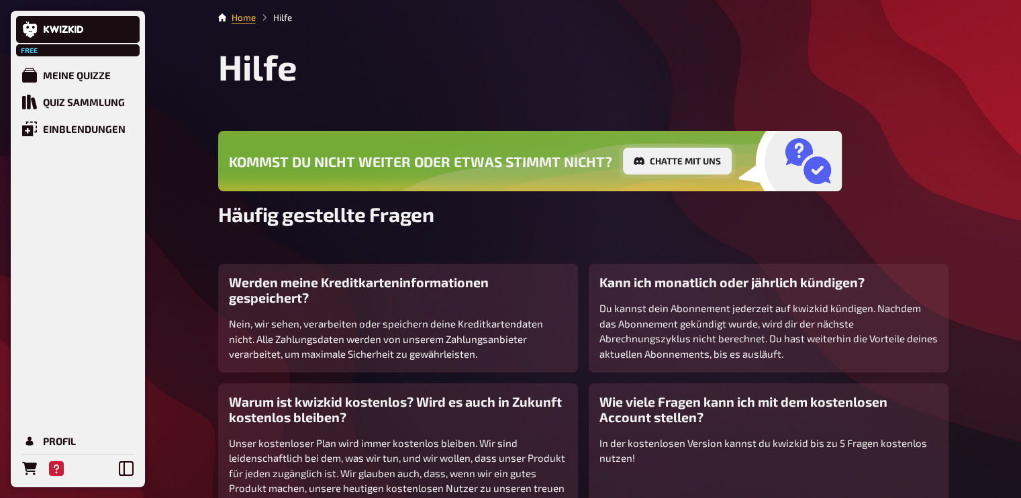
click at [696, 162] on button "Chatte mit uns" at bounding box center [677, 161] width 109 height 27
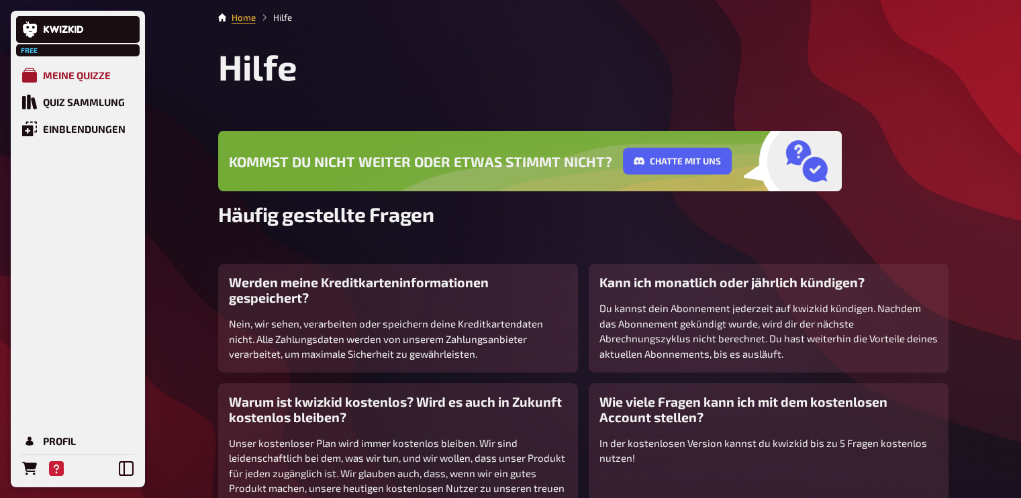
click at [102, 77] on div "Meine Quizze" at bounding box center [77, 75] width 68 height 12
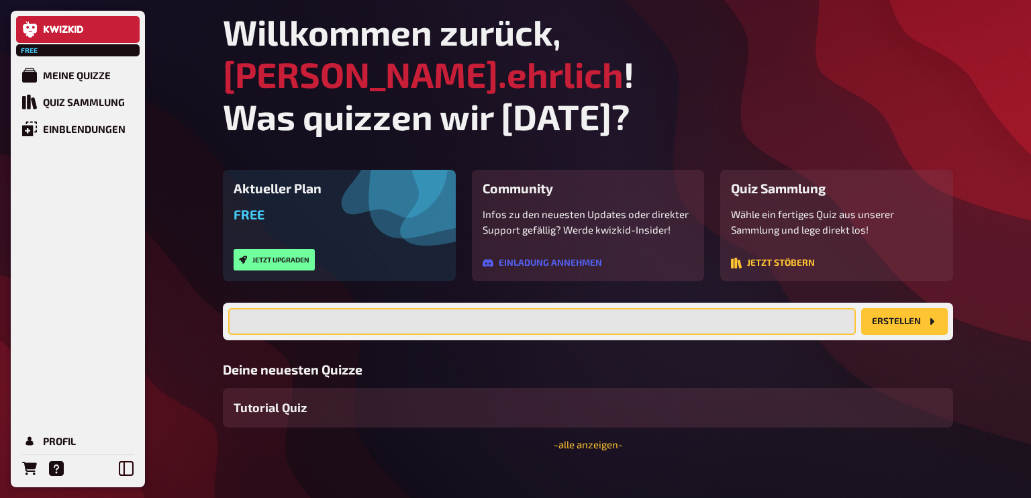
click at [569, 308] on input "text" at bounding box center [542, 321] width 628 height 27
click at [262, 308] on input "Ein Riß in der Mitte der Unterlippe" at bounding box center [542, 321] width 628 height 27
click at [411, 308] on input "Ein Riss in der Mitte der Unterlippe" at bounding box center [542, 321] width 628 height 27
drag, startPoint x: 516, startPoint y: 276, endPoint x: 217, endPoint y: 271, distance: 298.8
click at [217, 271] on div "Willkommen zurück, christa.ehrlich ! Was quizzen wir heute? Aktueller Plan Free…" at bounding box center [588, 257] width 752 height 515
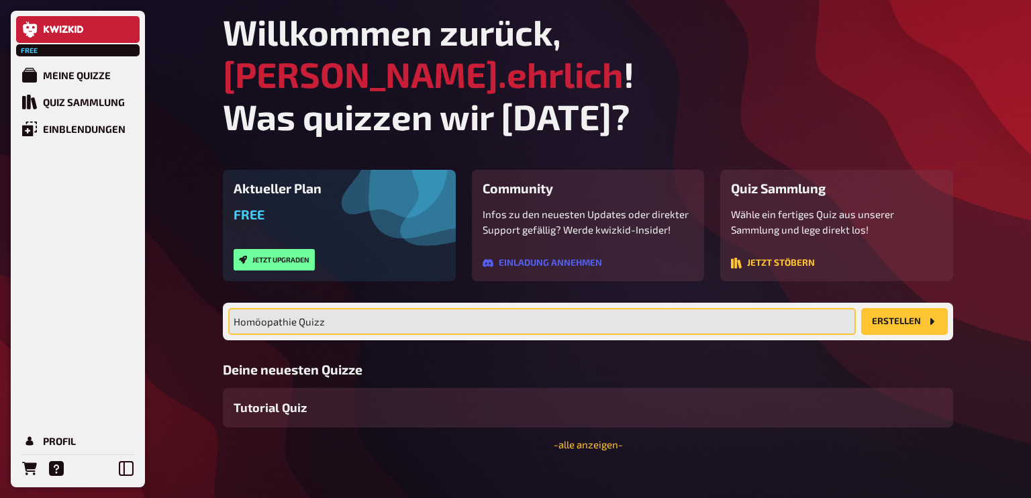
type input "Homöopathie Quizz"
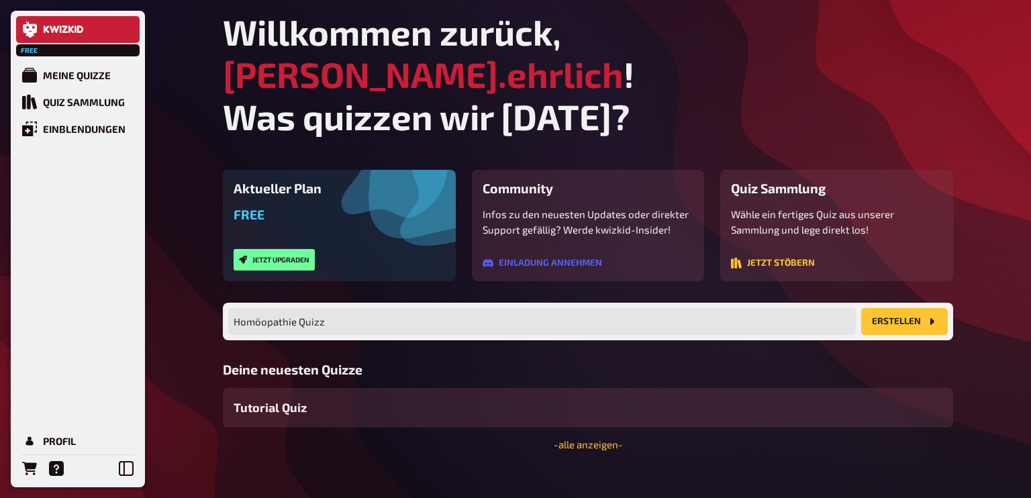
click at [905, 308] on button "Erstellen" at bounding box center [904, 321] width 87 height 27
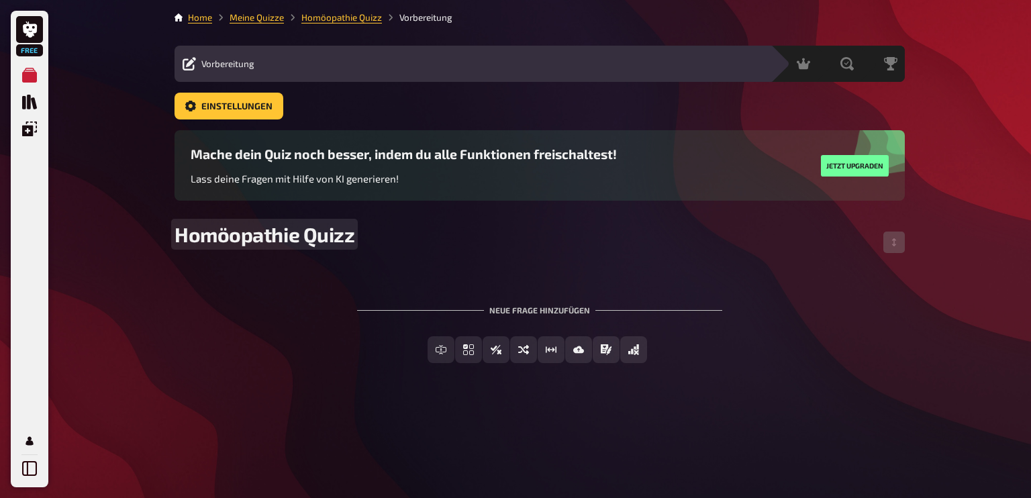
click at [409, 255] on div "Homöopathie Quizz" at bounding box center [540, 242] width 730 height 40
click at [547, 307] on div "Neue Frage hinzufügen" at bounding box center [539, 305] width 365 height 42
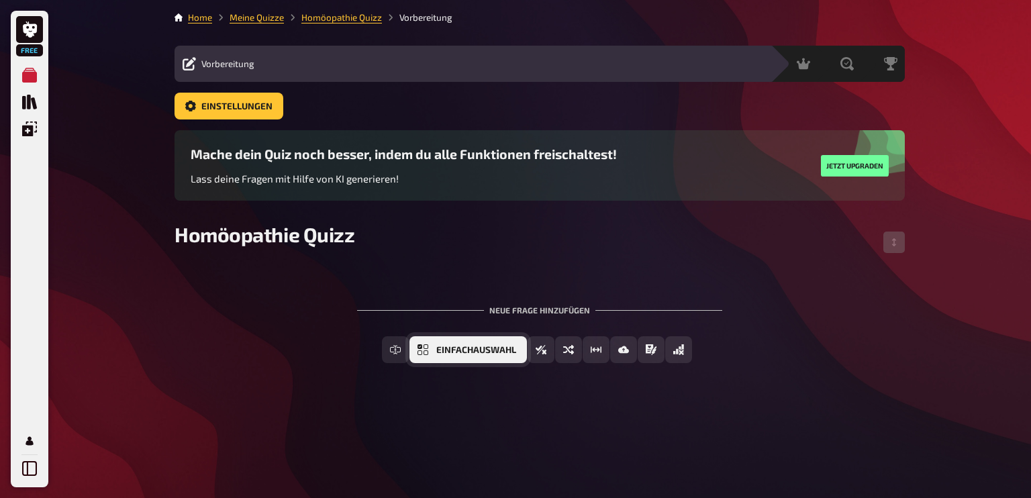
click at [432, 351] on button "Einfachauswahl" at bounding box center [467, 349] width 117 height 27
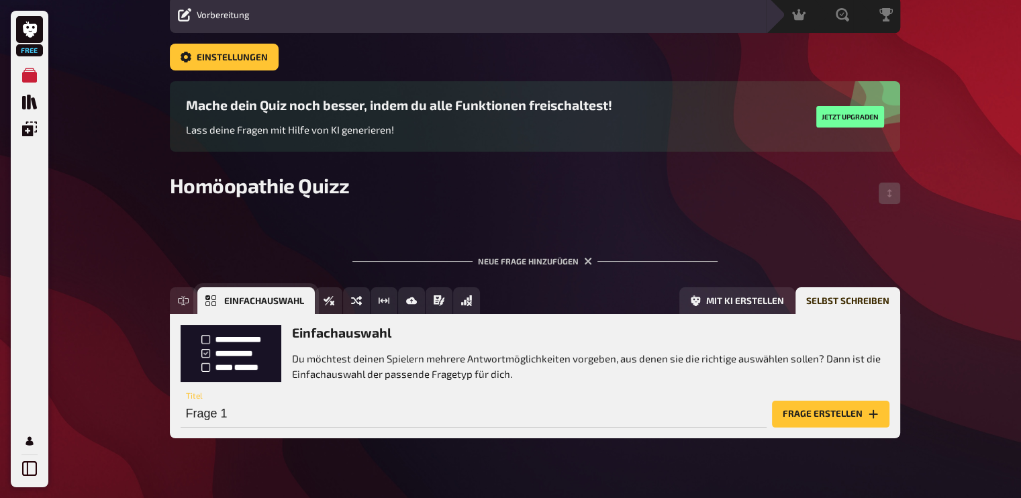
scroll to position [75, 0]
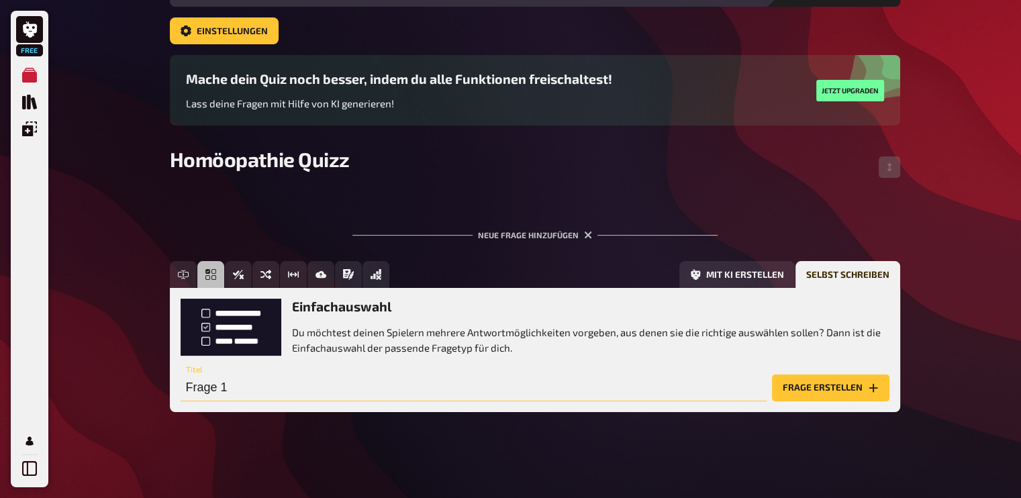
click at [281, 386] on input "Frage 1" at bounding box center [474, 388] width 586 height 27
click at [403, 385] on input "Ein Riss in der Unterlippe - Das Hauptmitel ist?" at bounding box center [474, 388] width 586 height 27
type input "Ein Riss in der Unterlippe - Das Hauptmittel ist?"
click at [859, 389] on button "Frage erstellen" at bounding box center [830, 388] width 117 height 27
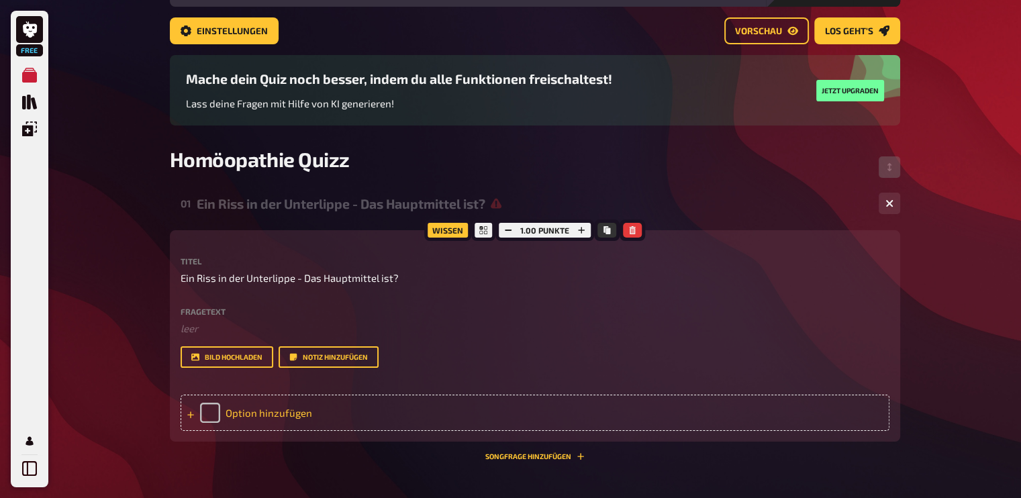
click at [228, 408] on div "Option hinzufügen" at bounding box center [535, 413] width 709 height 36
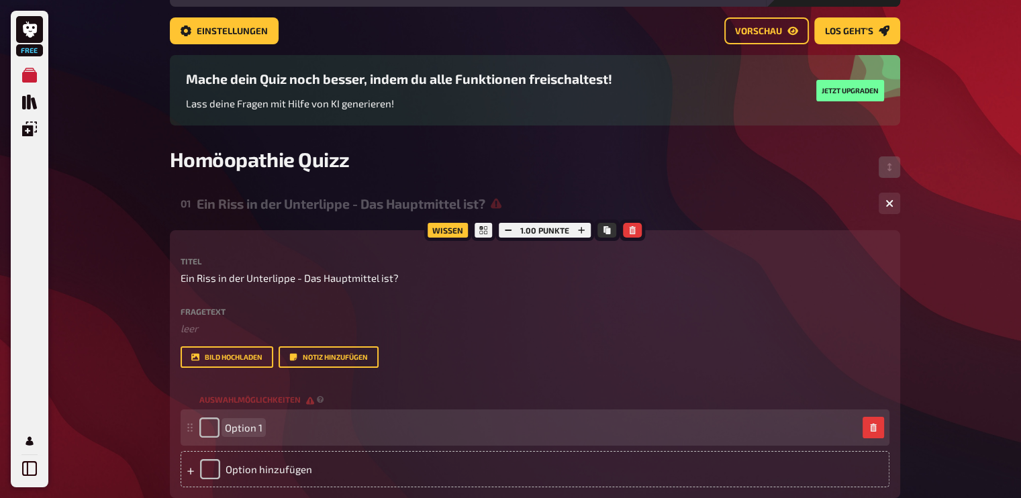
click at [269, 429] on div "Option 1" at bounding box center [528, 428] width 658 height 20
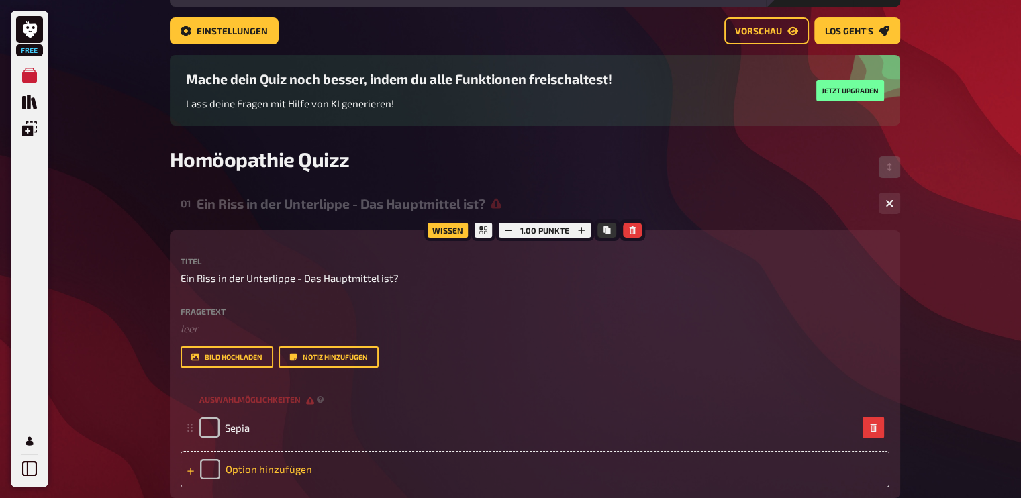
click at [230, 466] on div "Option hinzufügen" at bounding box center [535, 469] width 709 height 36
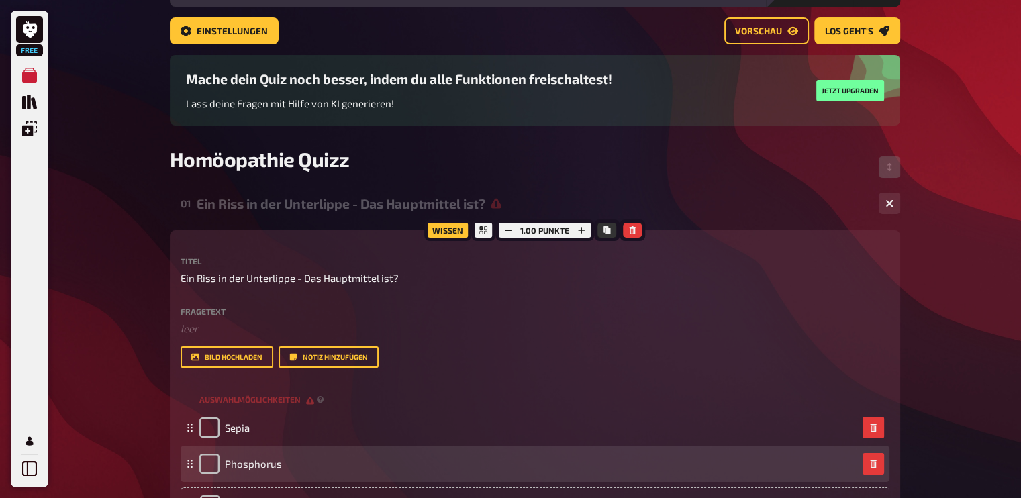
click at [293, 458] on div "Phosphorus" at bounding box center [528, 464] width 658 height 20
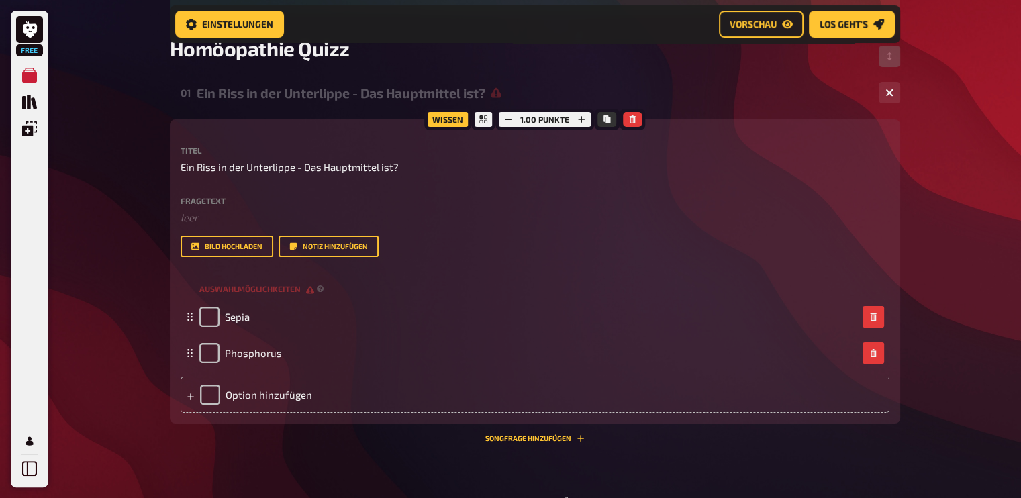
scroll to position [220, 0]
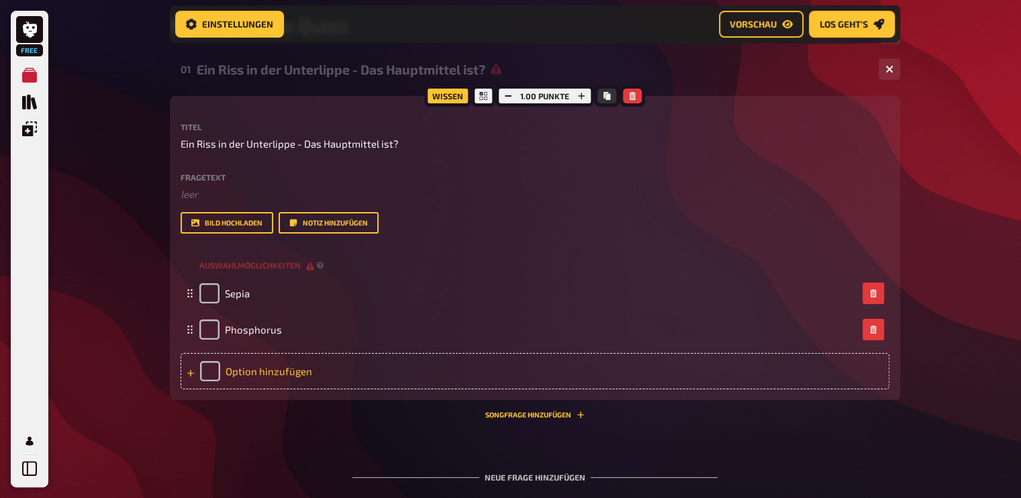
click at [226, 369] on div "Option hinzufügen" at bounding box center [535, 371] width 709 height 36
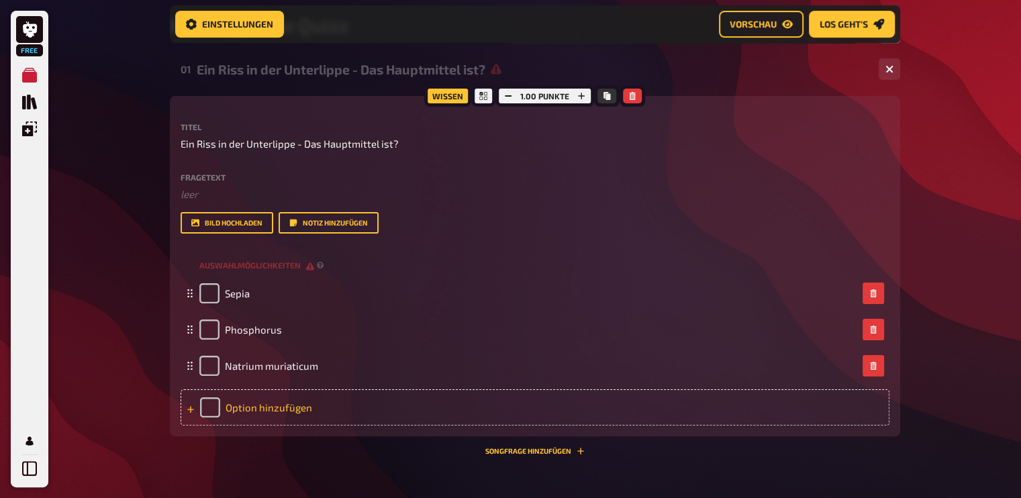
click at [236, 402] on div "Option hinzufügen" at bounding box center [535, 407] width 709 height 36
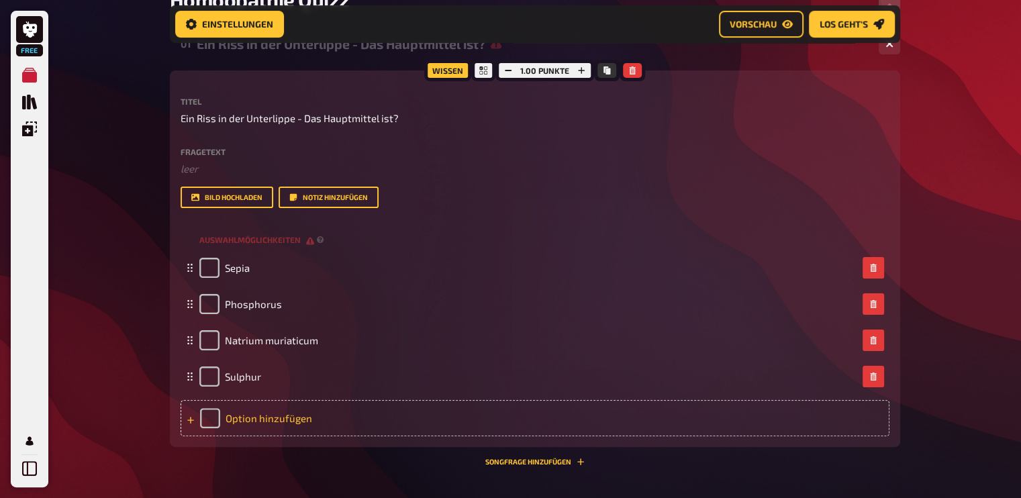
scroll to position [287, 0]
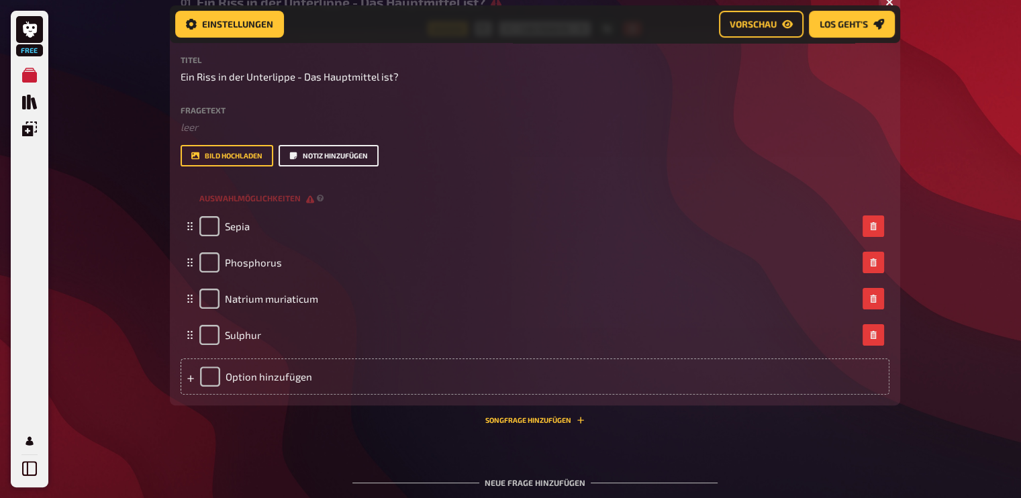
click at [341, 155] on button "Notiz hinzufügen" at bounding box center [329, 155] width 100 height 21
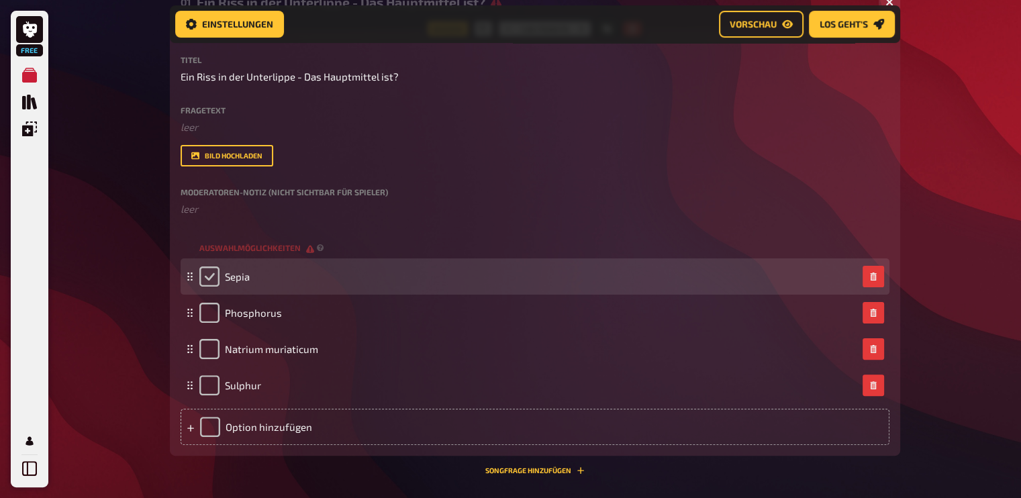
click at [212, 279] on input "checkbox" at bounding box center [209, 277] width 20 height 20
click at [872, 275] on icon "button" at bounding box center [873, 277] width 6 height 8
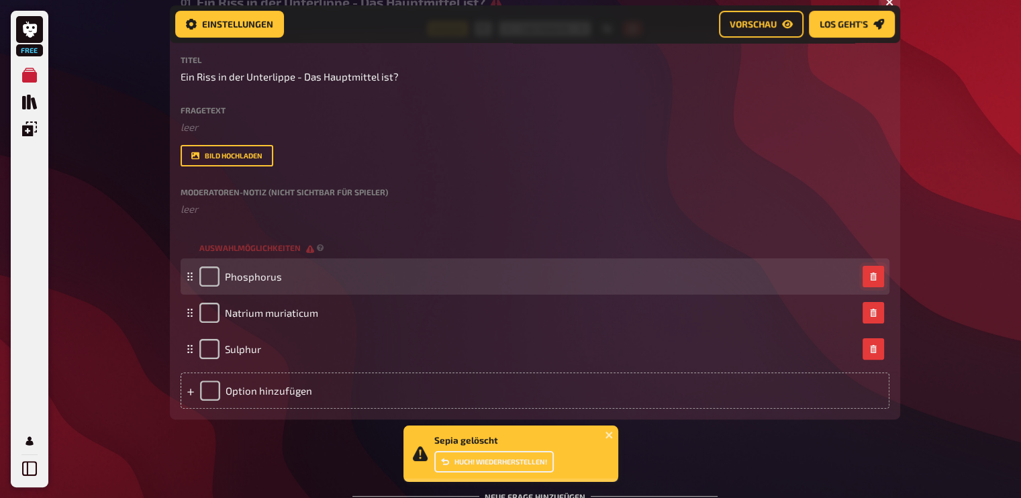
click at [516, 461] on button "Huch! Wiederherstellen!" at bounding box center [493, 461] width 119 height 21
checkbox input "true"
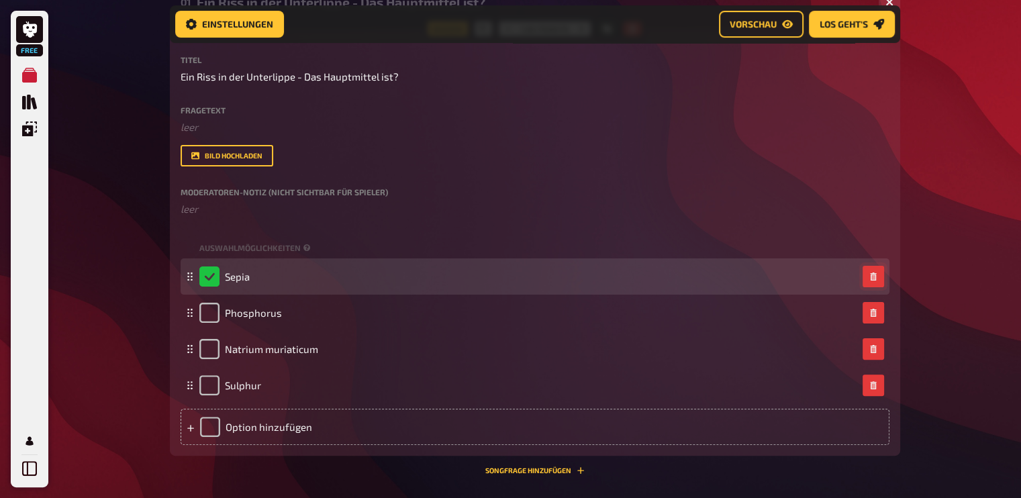
click at [205, 275] on div "Sepia" at bounding box center [224, 277] width 50 height 20
click at [207, 276] on div "Sepia" at bounding box center [224, 277] width 50 height 20
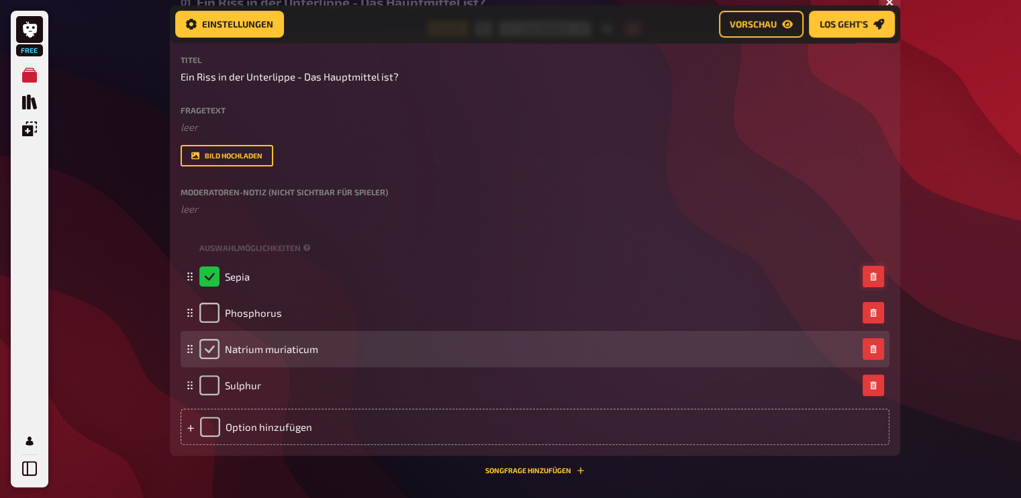
click at [206, 348] on input "checkbox" at bounding box center [209, 349] width 20 height 20
checkbox input "true"
checkbox input "false"
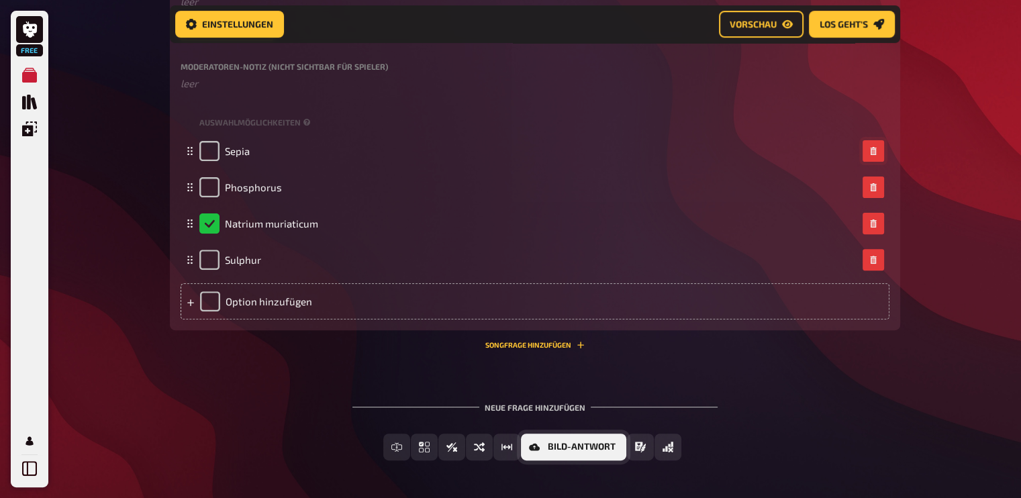
scroll to position [422, 0]
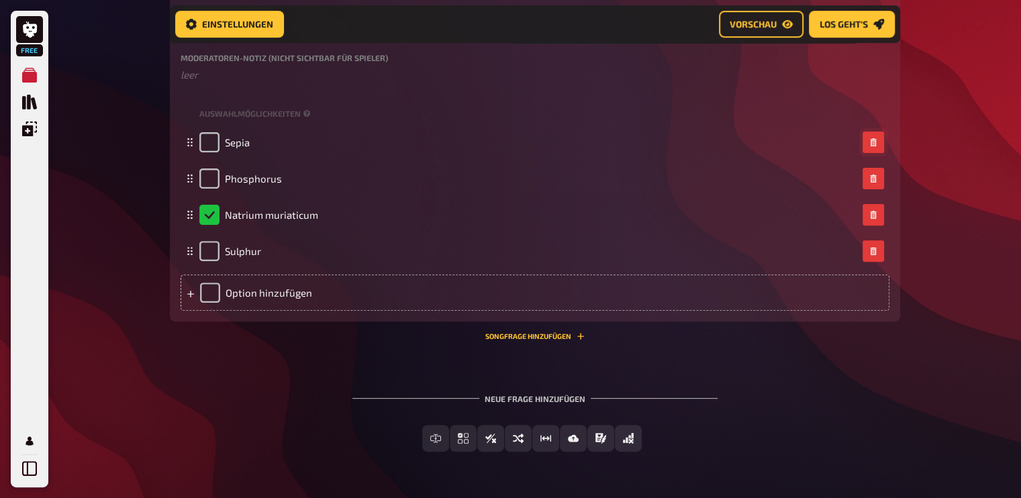
click at [542, 403] on div "Neue Frage hinzufügen" at bounding box center [534, 394] width 365 height 42
click at [273, 19] on button "Einstellungen" at bounding box center [229, 24] width 109 height 27
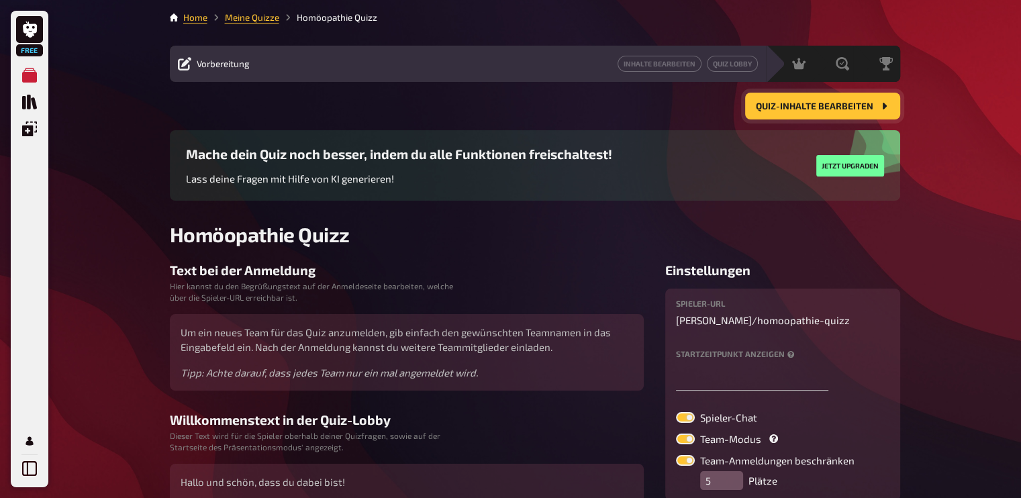
click at [806, 113] on button "Quiz-Inhalte bearbeiten" at bounding box center [822, 106] width 155 height 27
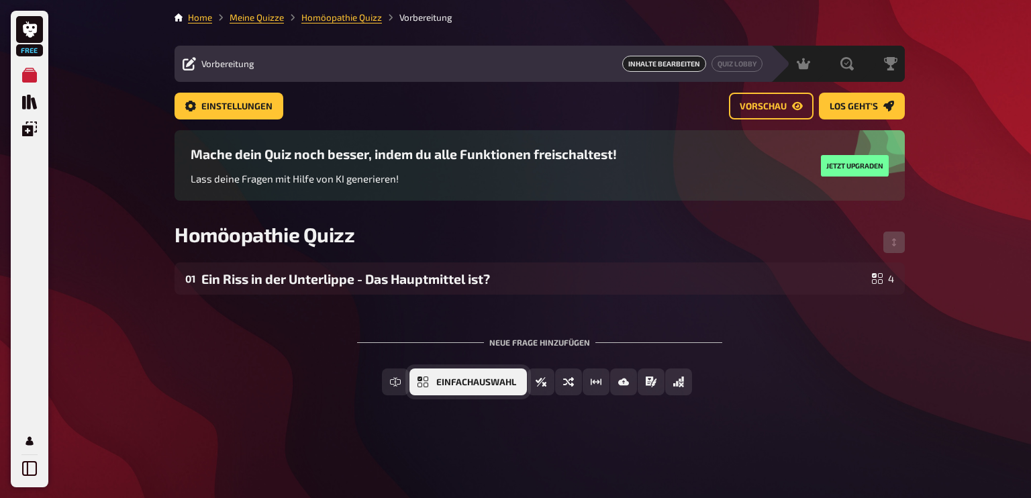
click at [422, 386] on icon "Einfachauswahl" at bounding box center [423, 382] width 11 height 11
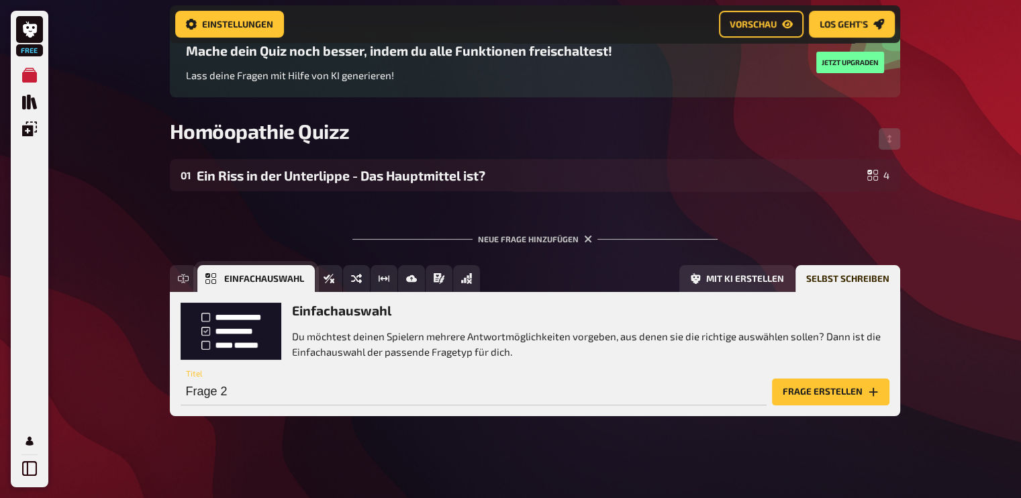
scroll to position [117, 0]
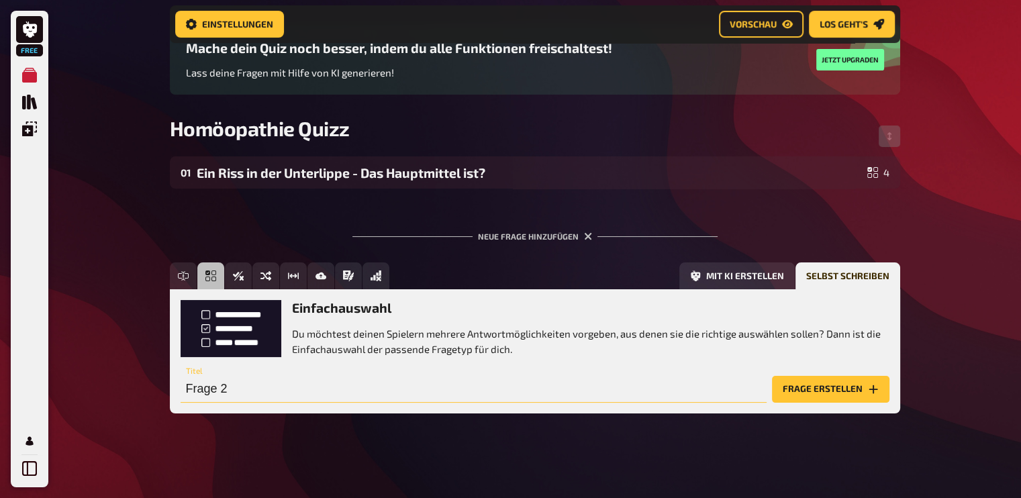
click at [342, 387] on input "Frage 2" at bounding box center [474, 389] width 586 height 27
click at [271, 380] on input "Frage 2" at bounding box center [474, 389] width 586 height 27
type input "F"
type input "I"
type input "2 Hauptsymptome von Lachesis sind?"
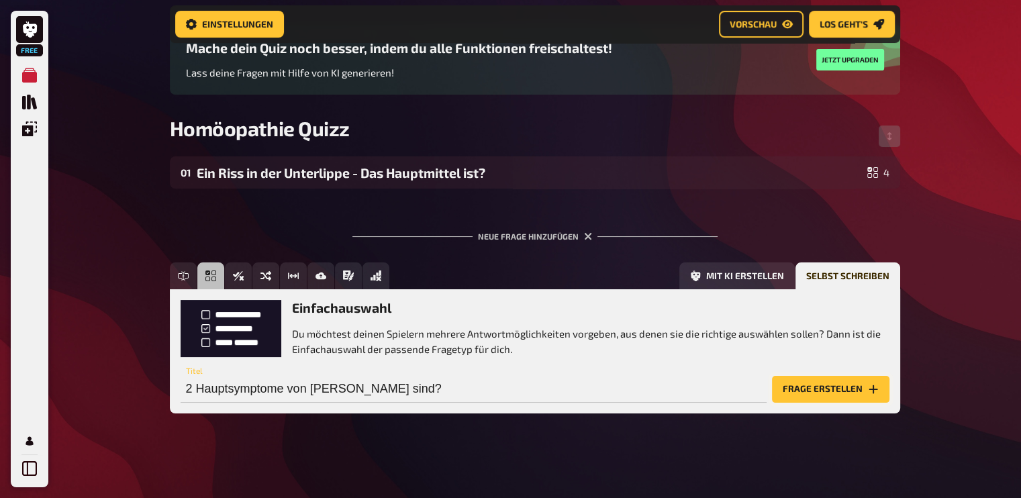
click at [801, 389] on button "Frage erstellen" at bounding box center [830, 389] width 117 height 27
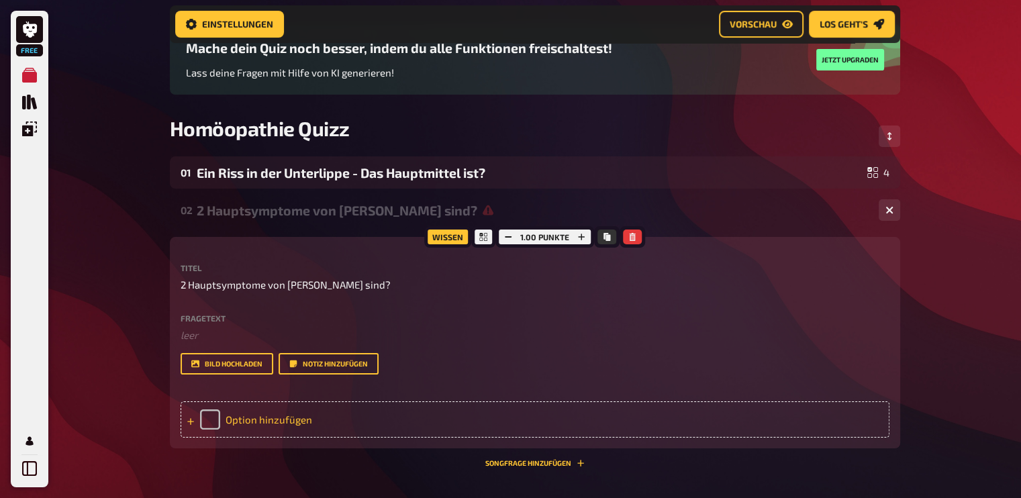
click at [291, 418] on div "Option hinzufügen" at bounding box center [535, 419] width 709 height 36
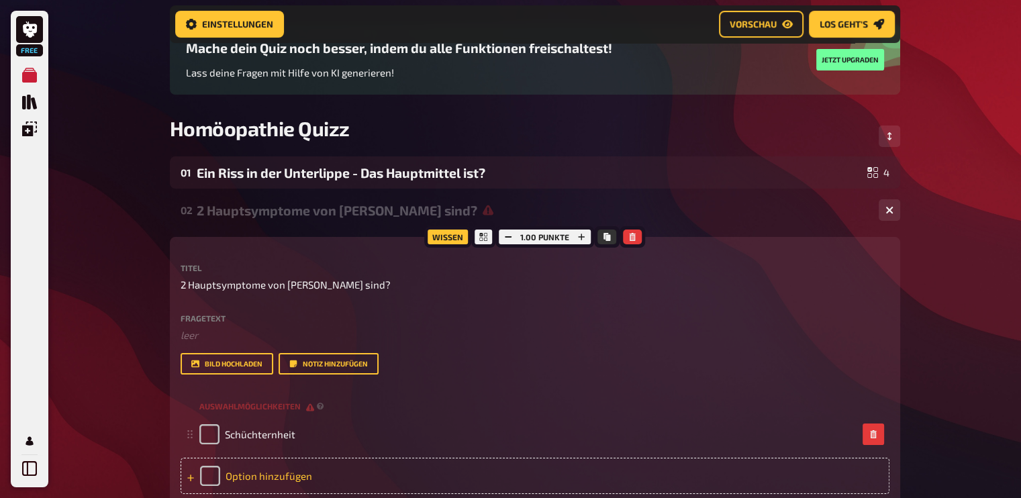
click at [246, 472] on div "Option hinzufügen" at bounding box center [535, 476] width 709 height 36
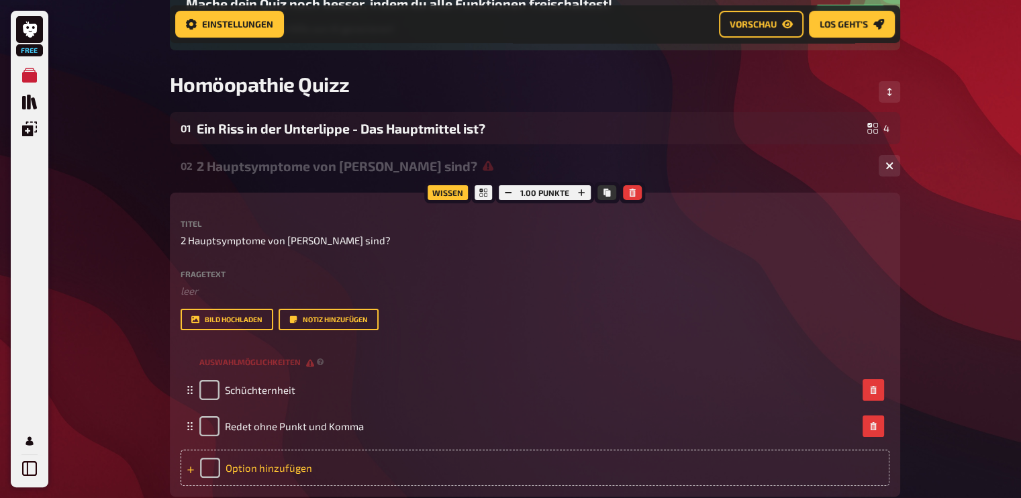
scroll to position [184, 0]
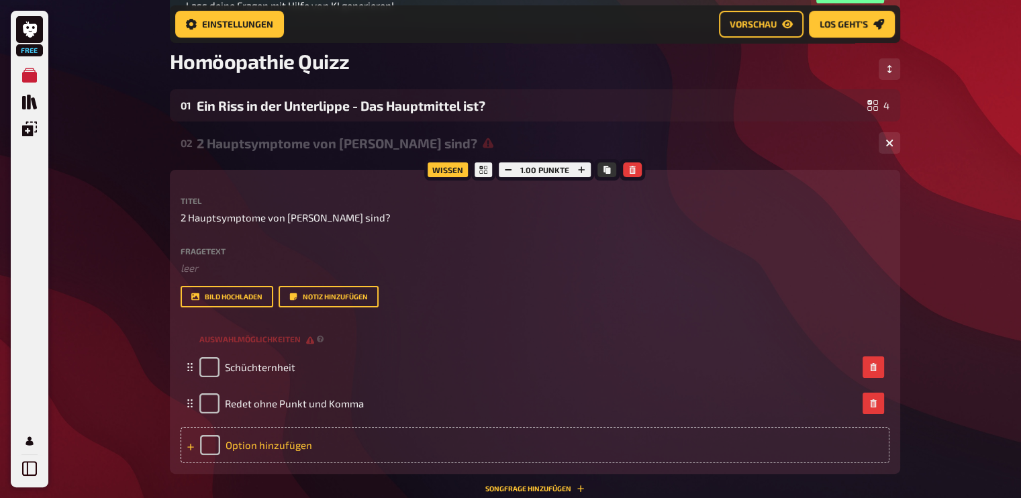
click at [247, 437] on div "Option hinzufügen" at bounding box center [535, 445] width 709 height 36
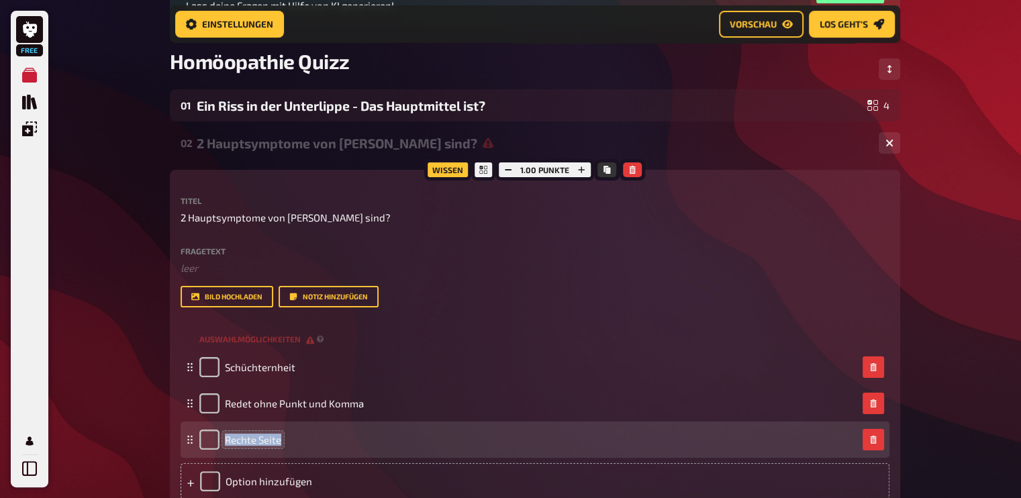
drag, startPoint x: 274, startPoint y: 440, endPoint x: 224, endPoint y: 439, distance: 49.7
click at [225, 439] on span "Rechte Seite" at bounding box center [253, 440] width 56 height 12
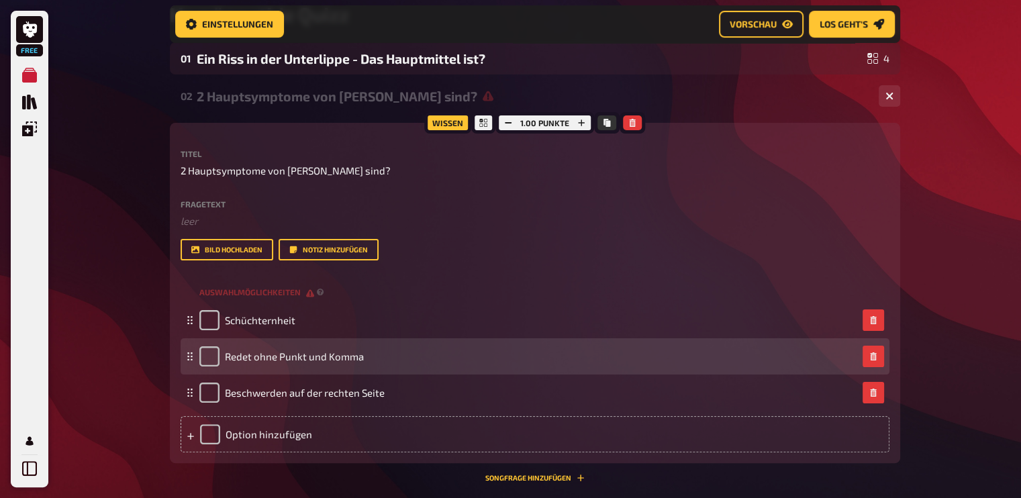
scroll to position [251, 0]
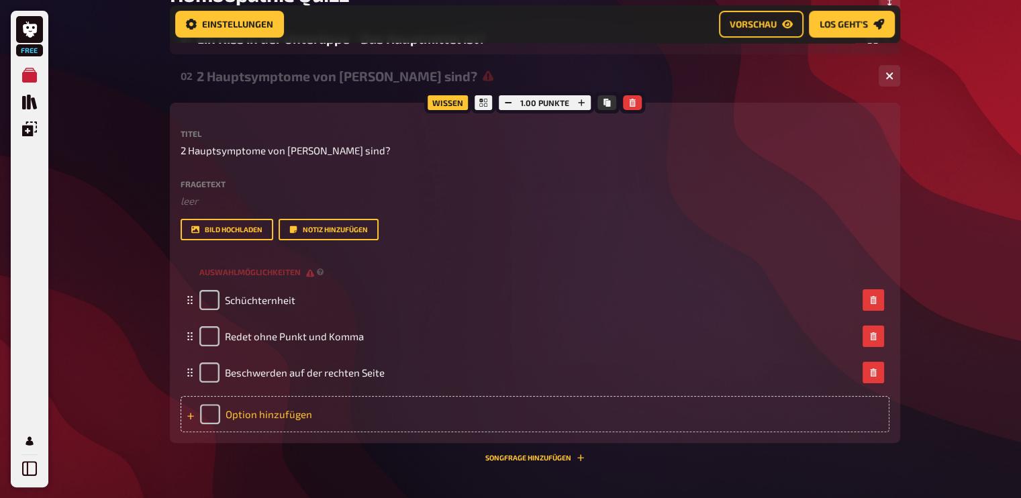
click at [260, 406] on div "Option hinzufügen" at bounding box center [535, 414] width 709 height 36
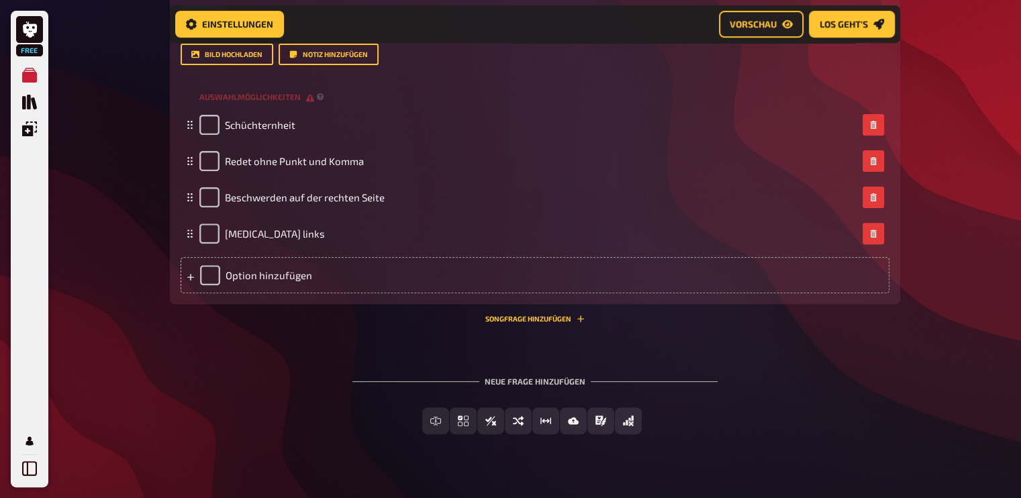
scroll to position [448, 0]
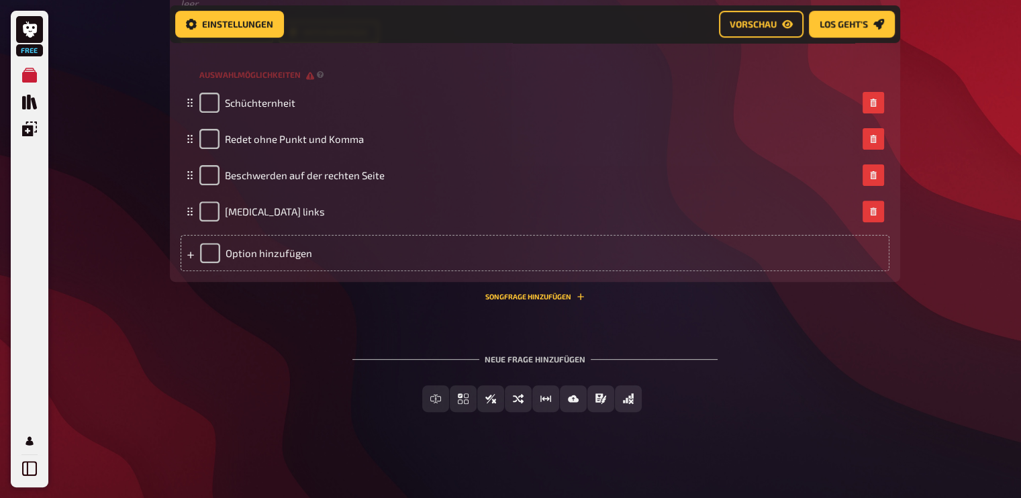
click at [565, 362] on div "Neue Frage hinzufügen" at bounding box center [534, 354] width 365 height 42
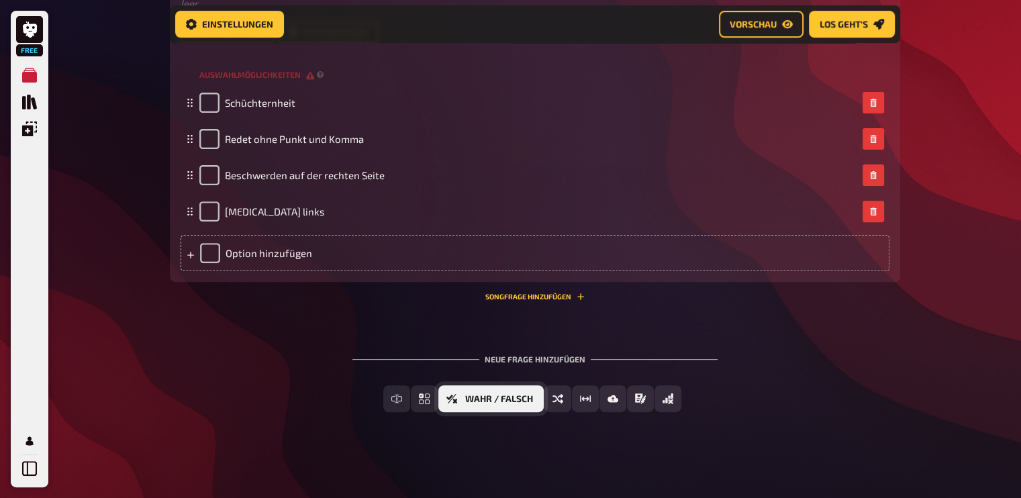
click at [527, 399] on span "Wahr / Falsch" at bounding box center [499, 399] width 68 height 9
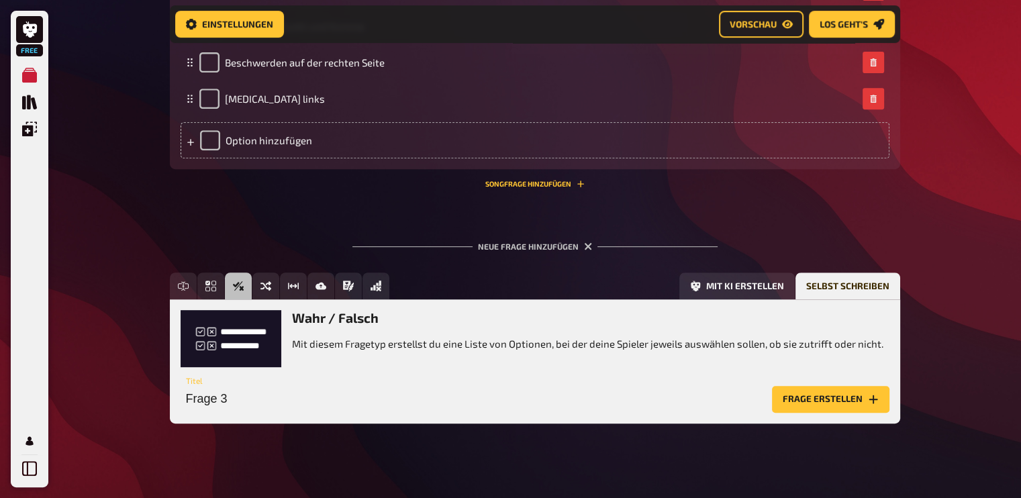
scroll to position [573, 0]
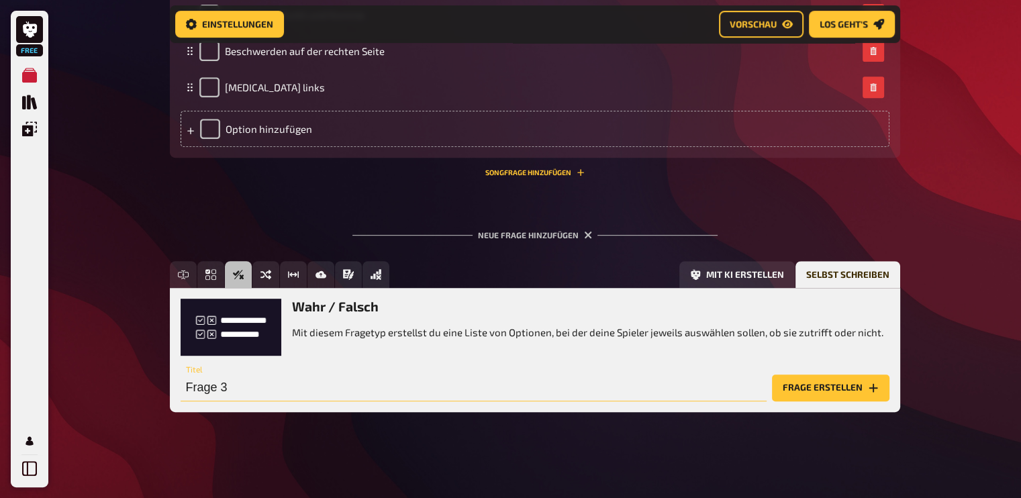
click at [297, 384] on input "Frage 3" at bounding box center [474, 388] width 586 height 27
type input "Ist Hekla Lava ein Mittel bei Fersensporn?"
click at [846, 389] on button "Frage erstellen" at bounding box center [830, 388] width 117 height 27
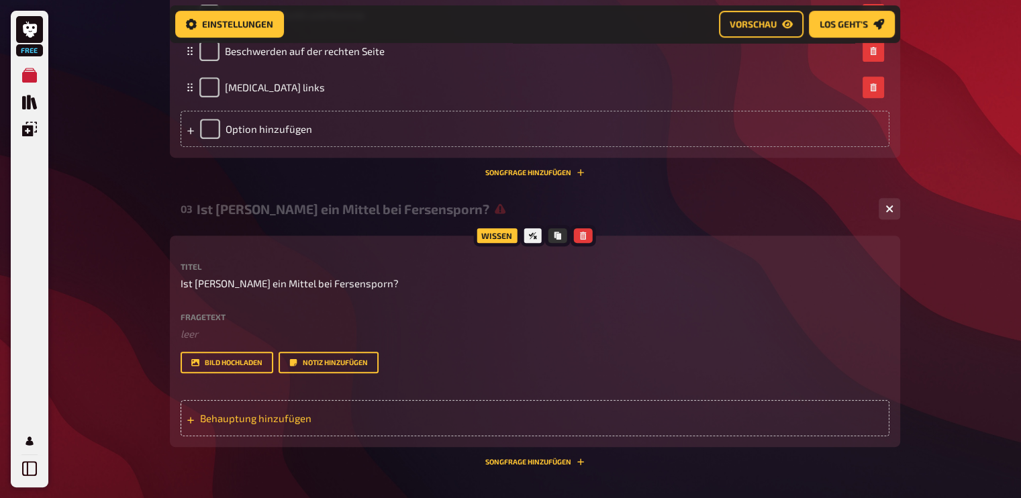
click at [275, 409] on div "Behauptung hinzufügen" at bounding box center [535, 418] width 709 height 36
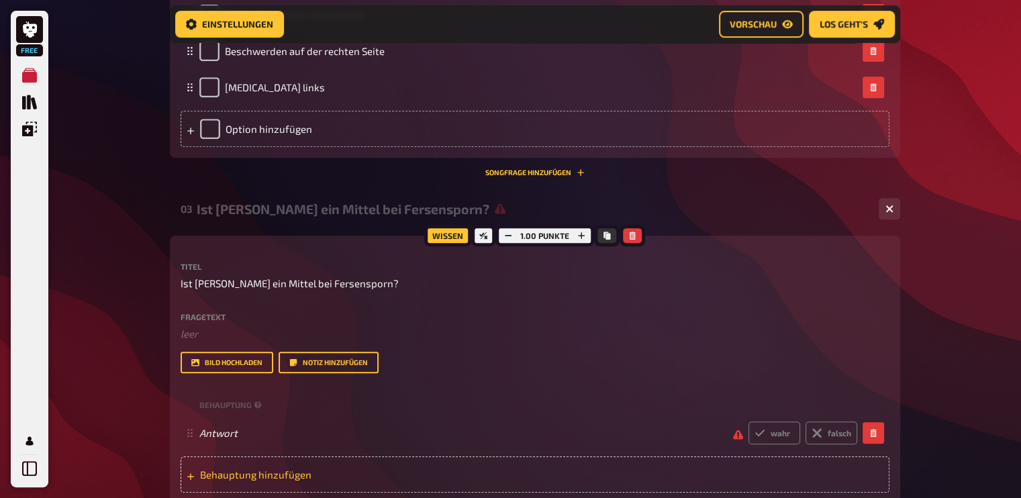
click at [263, 469] on span "Behauptung hinzufügen" at bounding box center [304, 475] width 209 height 12
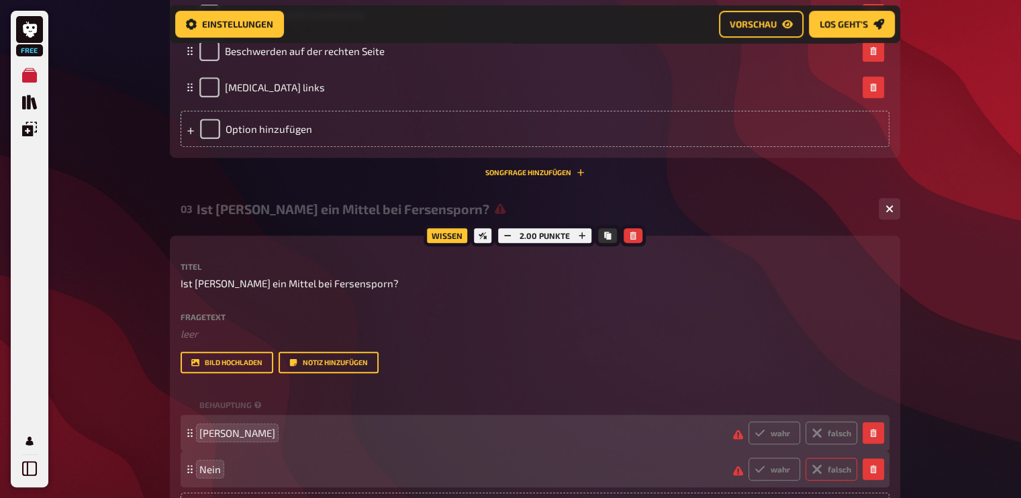
click at [836, 469] on label "falsch" at bounding box center [832, 469] width 52 height 23
click at [749, 458] on input "falsch" at bounding box center [748, 457] width 1 height 1
radio input "true"
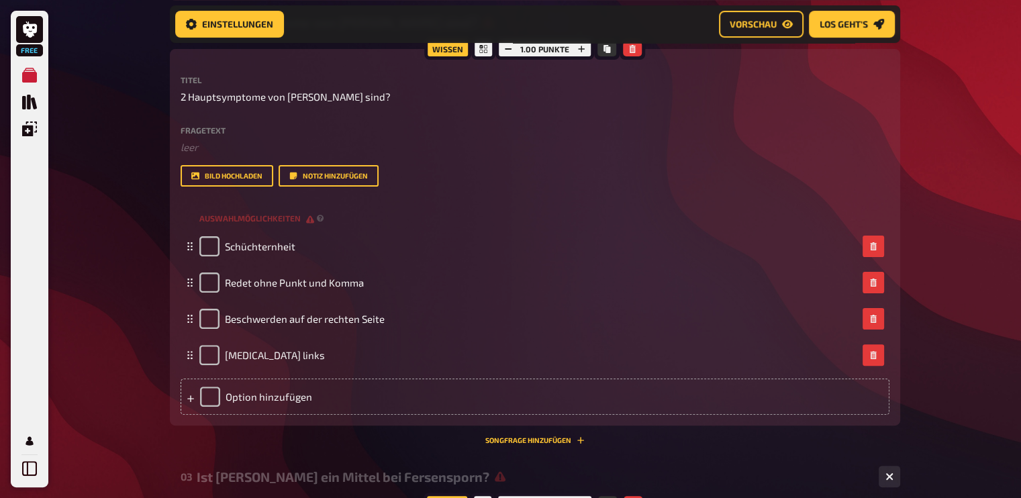
scroll to position [304, 0]
click at [771, 21] on span "Vorschau" at bounding box center [753, 23] width 47 height 9
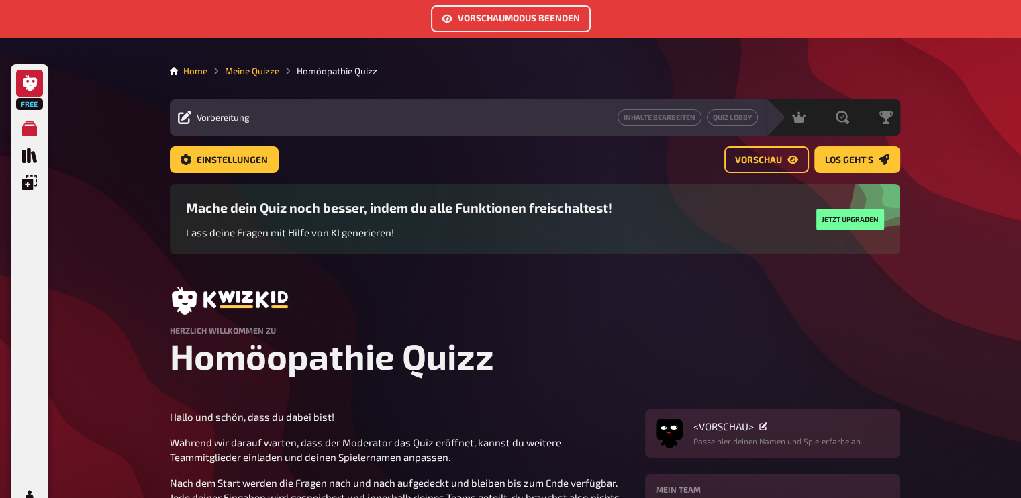
click at [22, 81] on icon at bounding box center [30, 83] width 16 height 16
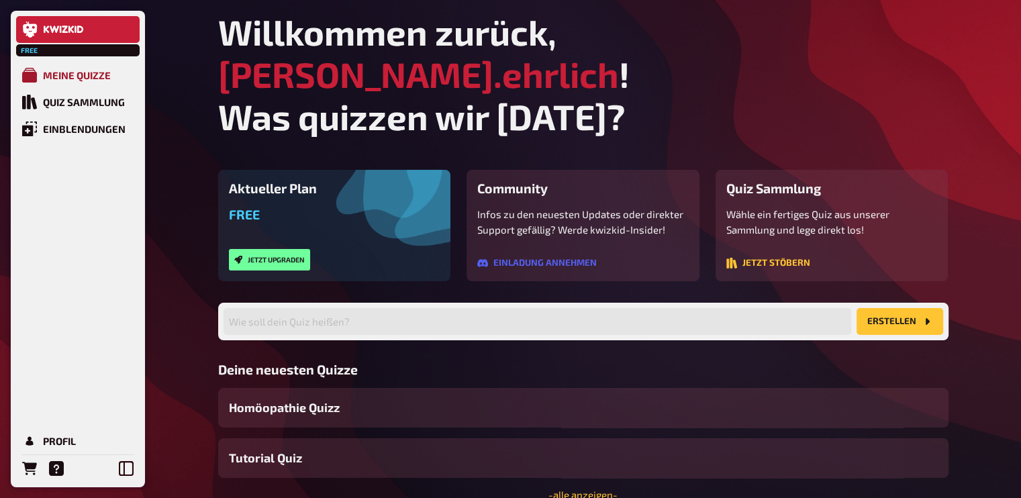
click at [24, 77] on icon "Meine Quizze" at bounding box center [29, 75] width 15 height 15
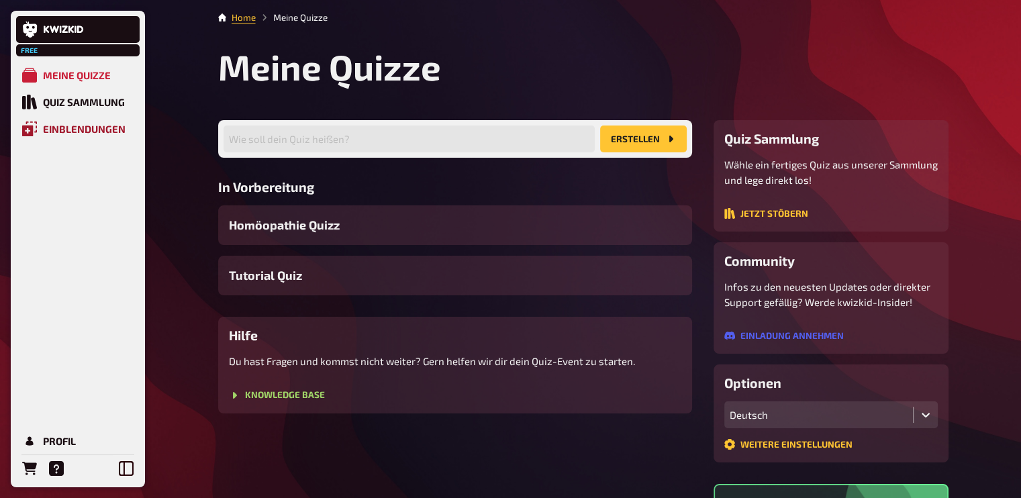
click at [81, 131] on div "Einblendungen" at bounding box center [84, 129] width 83 height 12
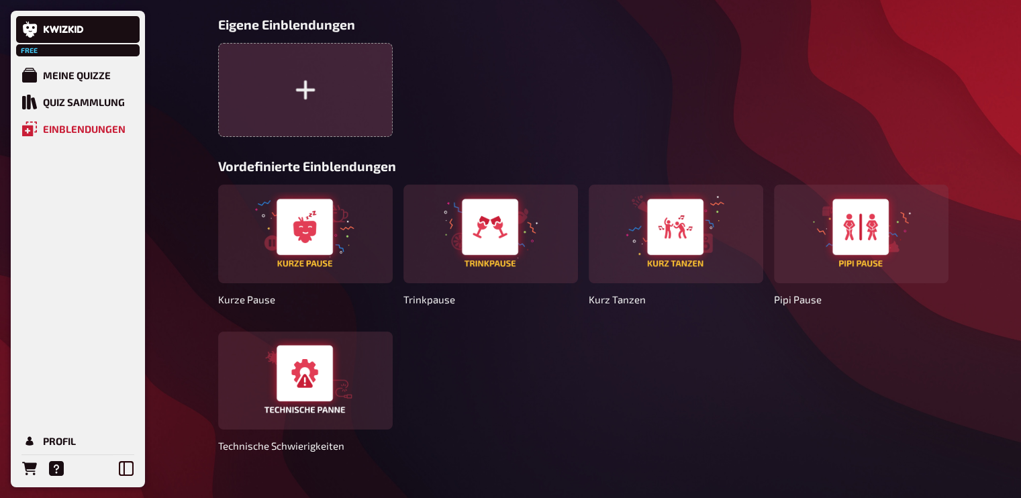
scroll to position [126, 0]
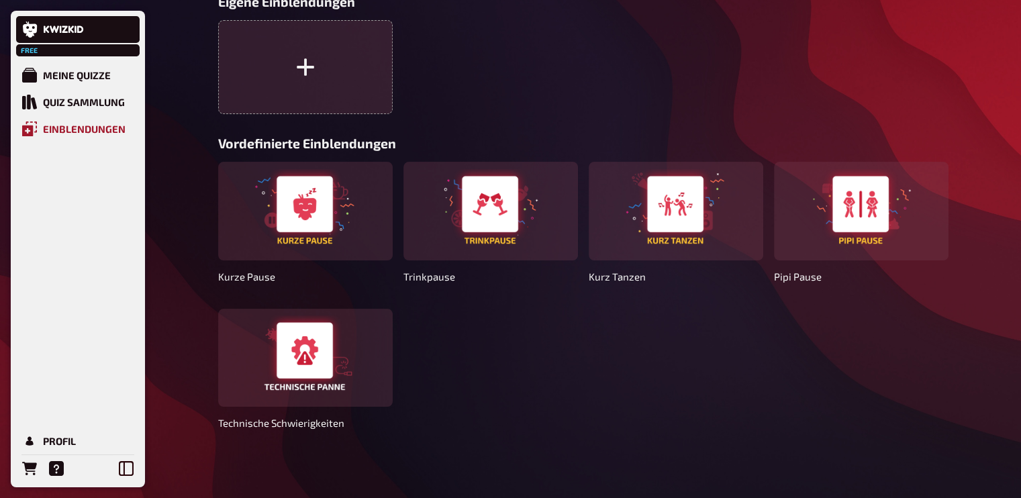
click at [62, 134] on div "Einblendungen" at bounding box center [84, 129] width 83 height 12
click at [57, 437] on div "Profil" at bounding box center [59, 441] width 33 height 12
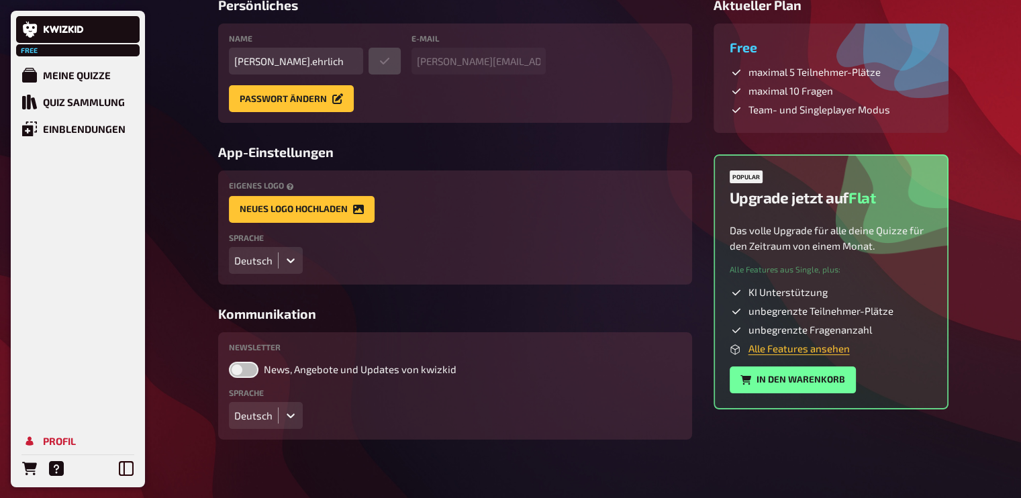
scroll to position [128, 0]
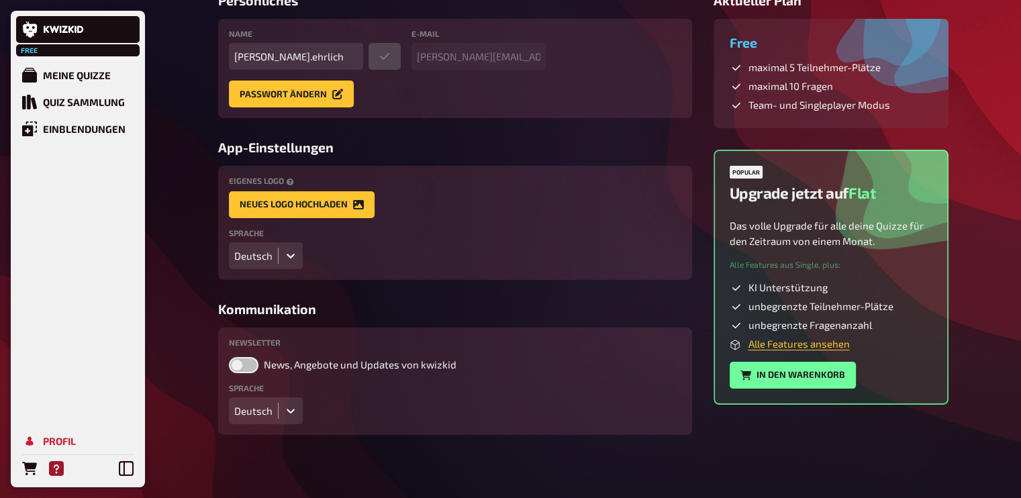
click at [58, 469] on icon "Hilfe" at bounding box center [56, 468] width 15 height 15
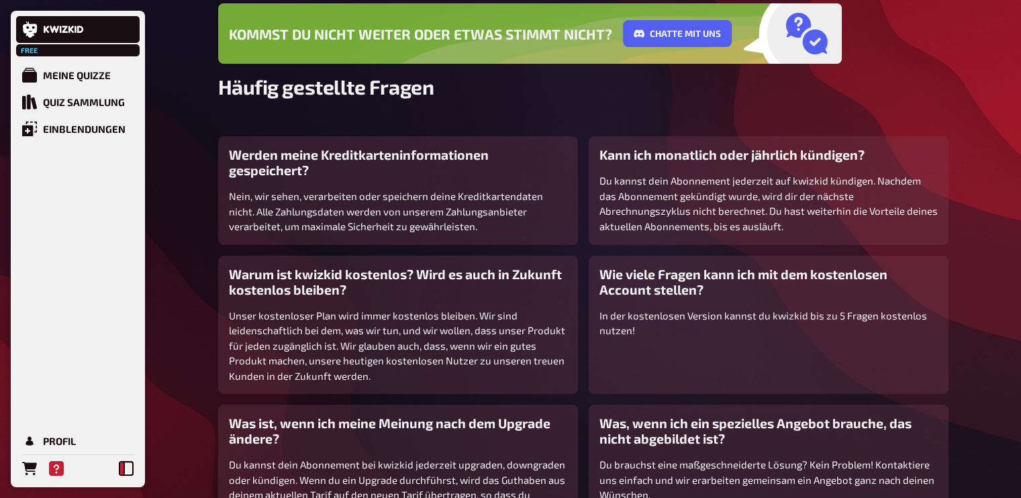
click at [132, 472] on icon at bounding box center [126, 468] width 15 height 15
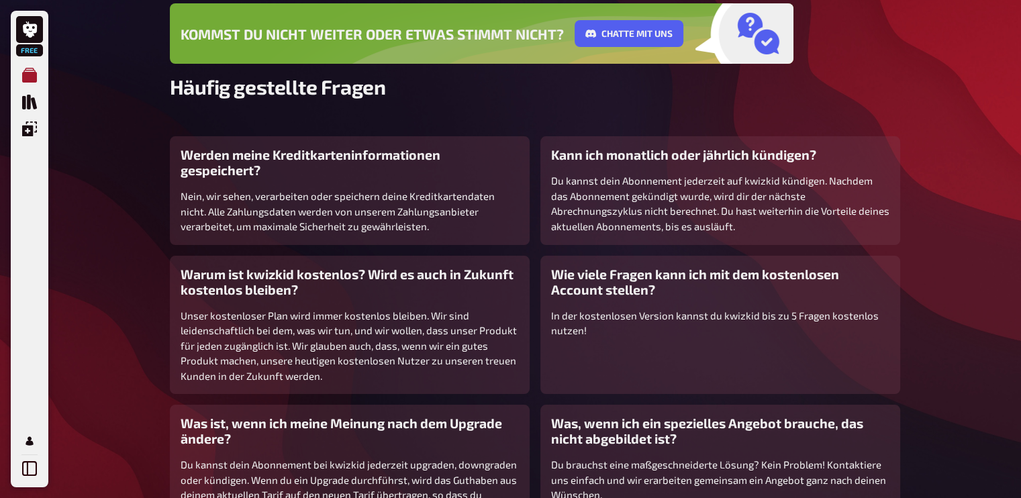
click at [26, 77] on icon "Meine Quizze" at bounding box center [29, 75] width 15 height 15
